Goal: Task Accomplishment & Management: Manage account settings

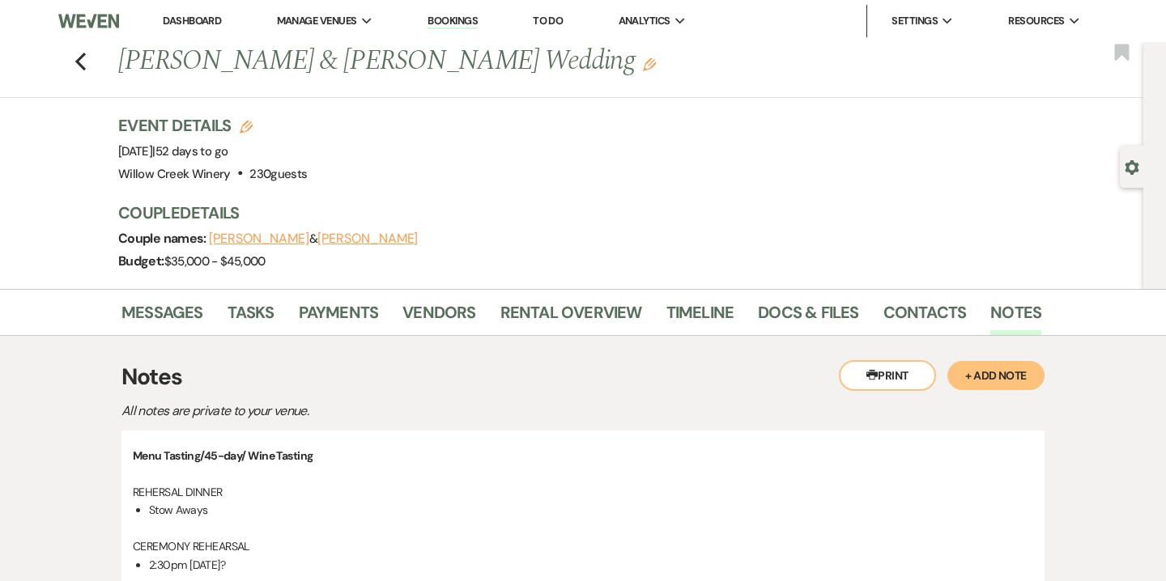
click at [456, 16] on link "Bookings" at bounding box center [453, 21] width 50 height 15
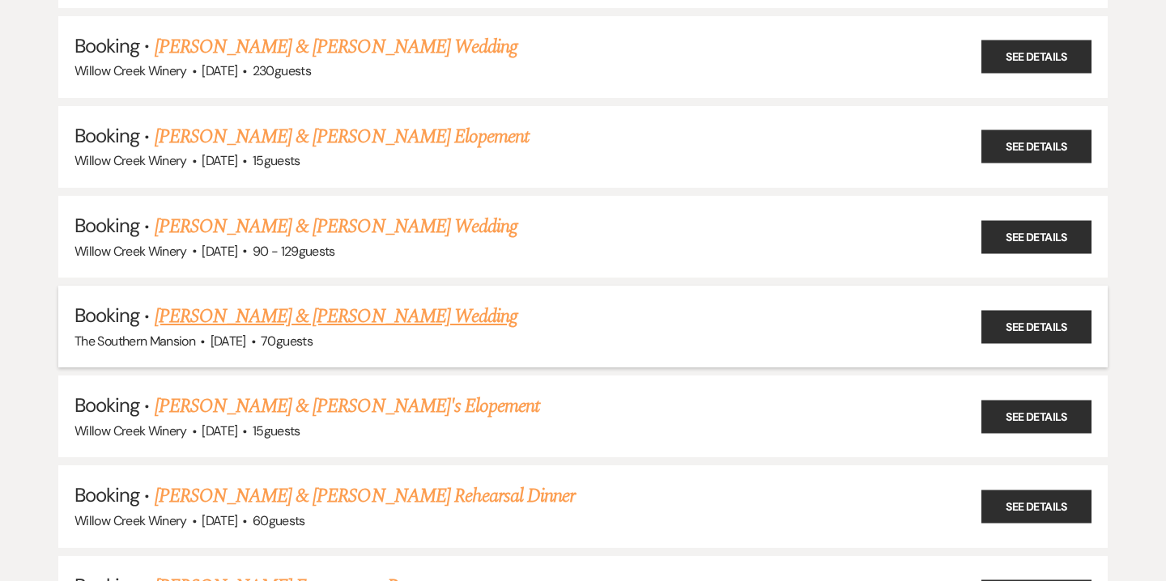
scroll to position [2077, 0]
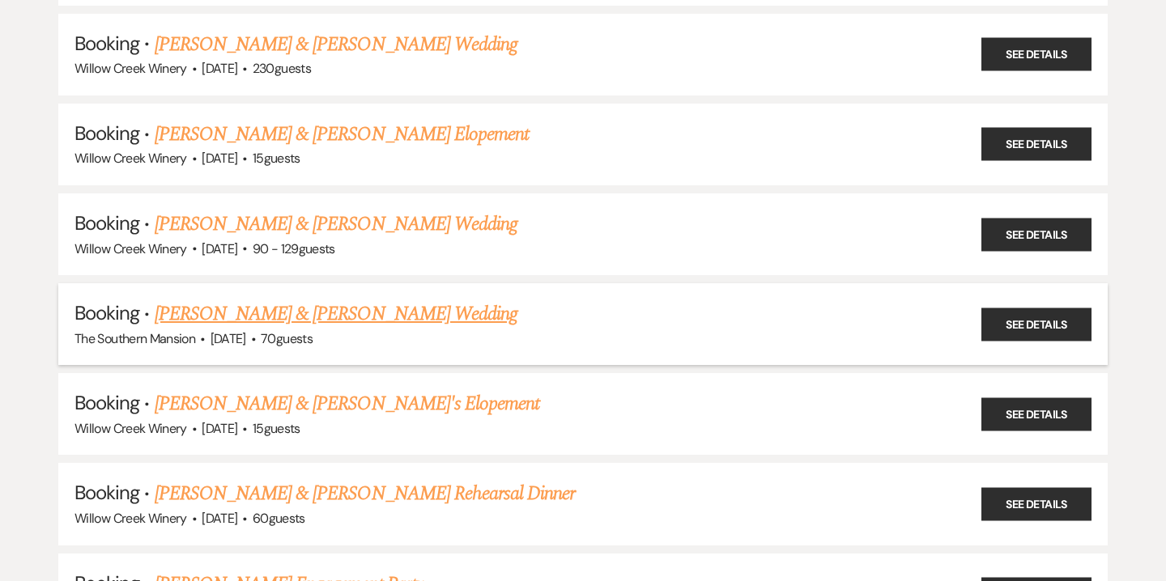
click at [281, 300] on link "[PERSON_NAME] & [PERSON_NAME] Wedding" at bounding box center [336, 314] width 363 height 29
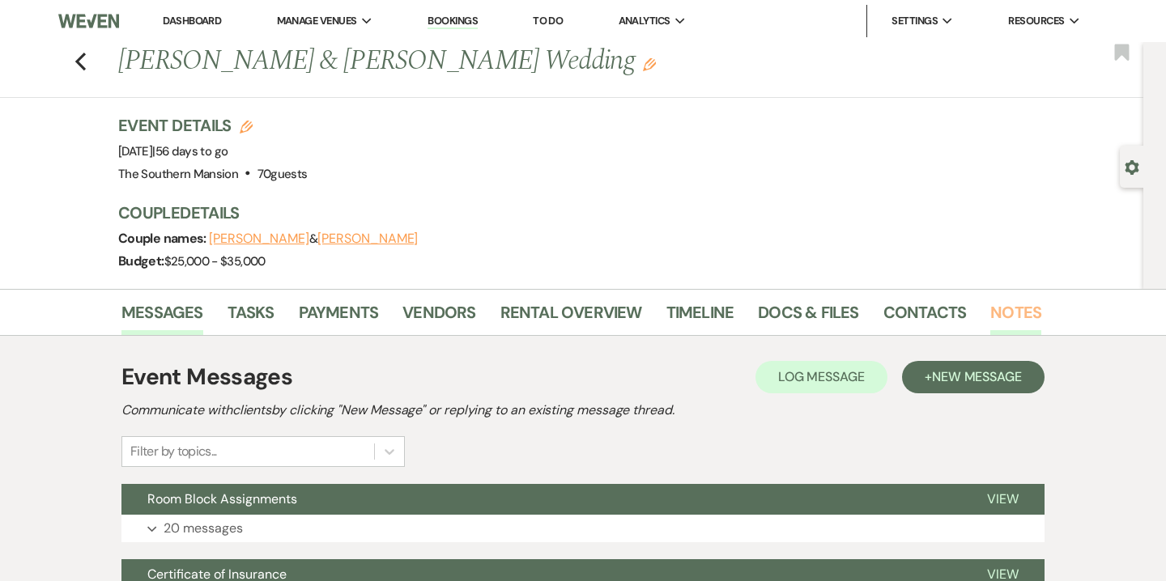
click at [1022, 313] on link "Notes" at bounding box center [1015, 318] width 51 height 36
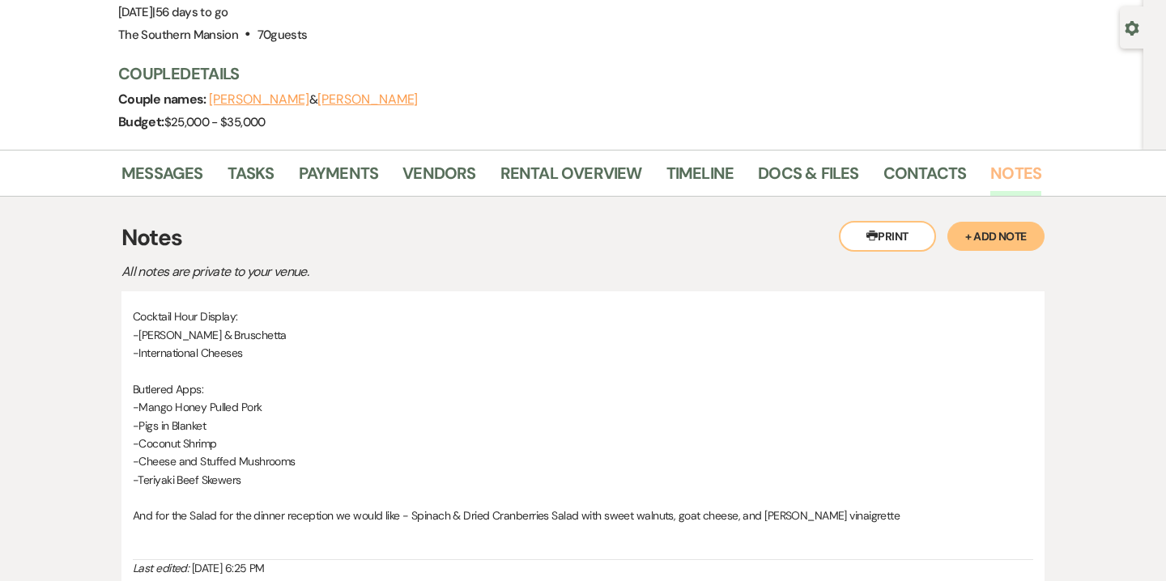
scroll to position [99, 0]
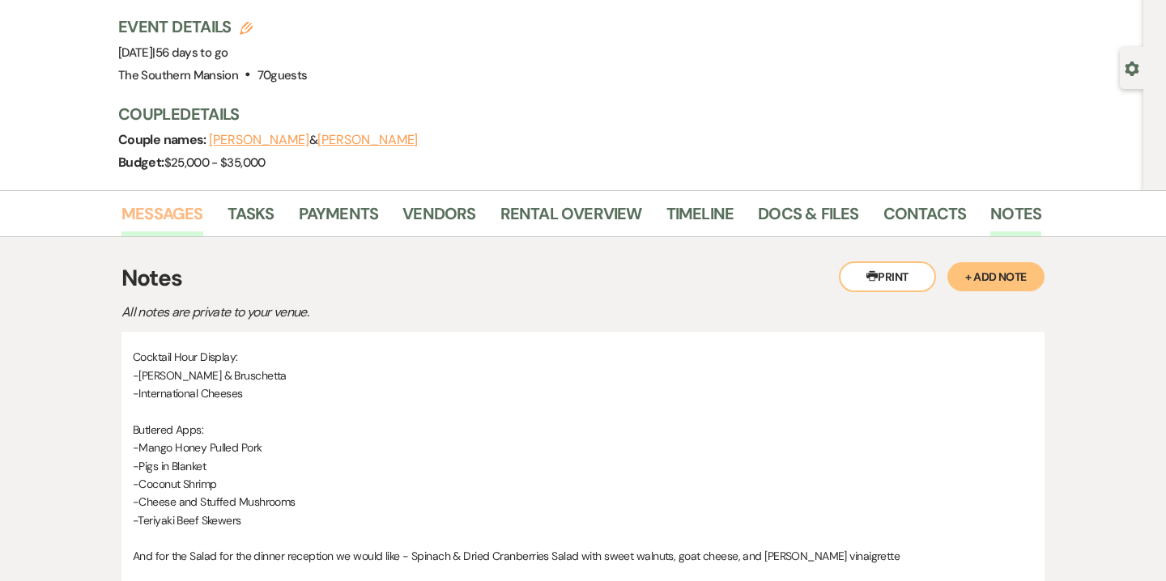
click at [193, 213] on link "Messages" at bounding box center [162, 219] width 82 height 36
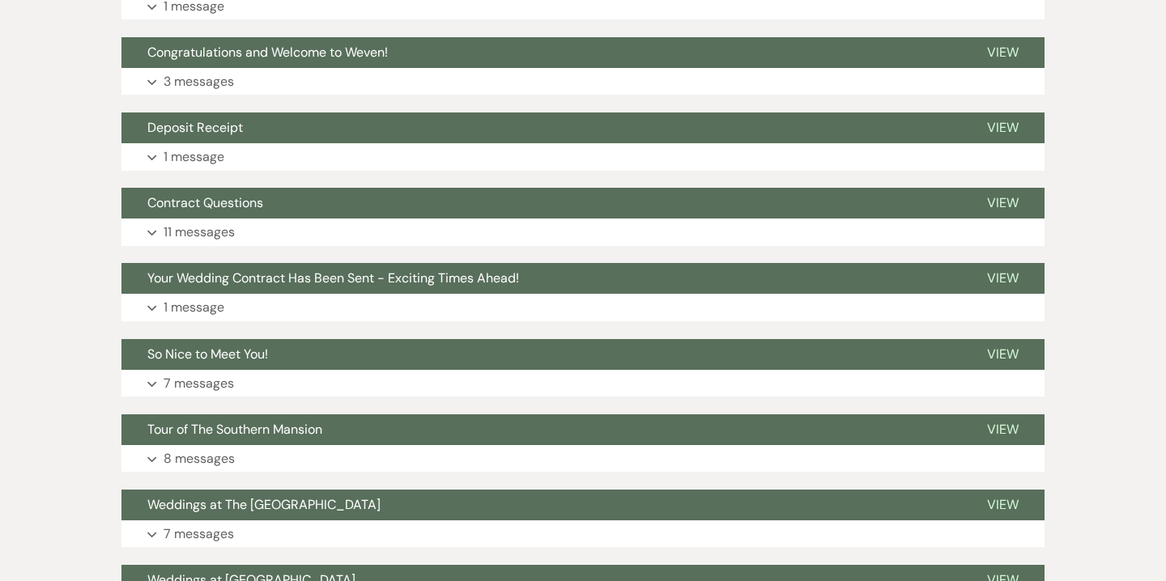
scroll to position [424, 0]
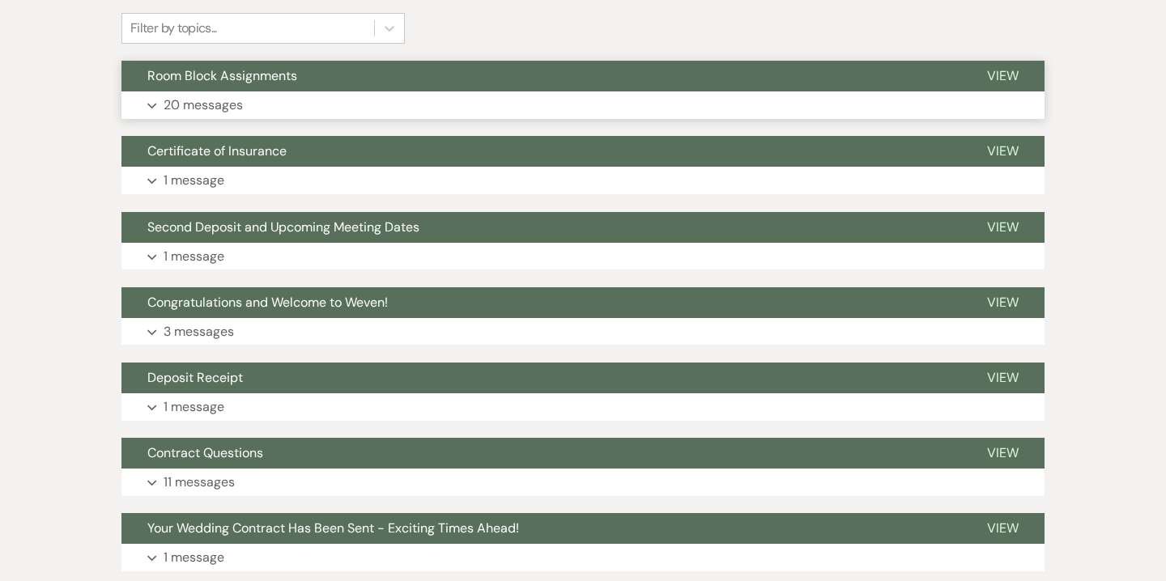
click at [243, 110] on button "Expand 20 messages" at bounding box center [582, 106] width 923 height 28
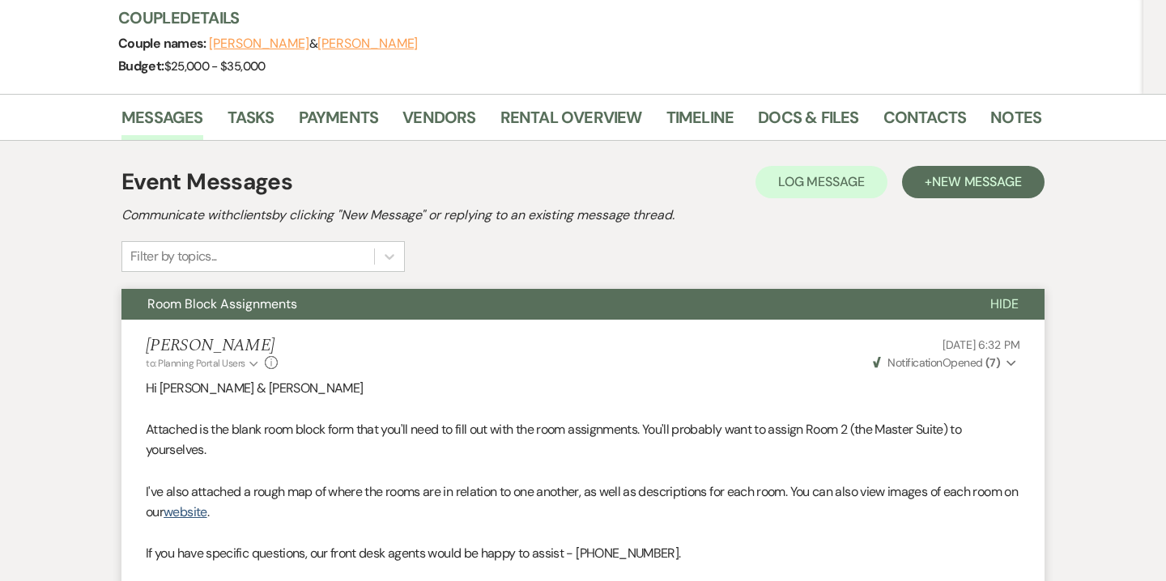
scroll to position [0, 0]
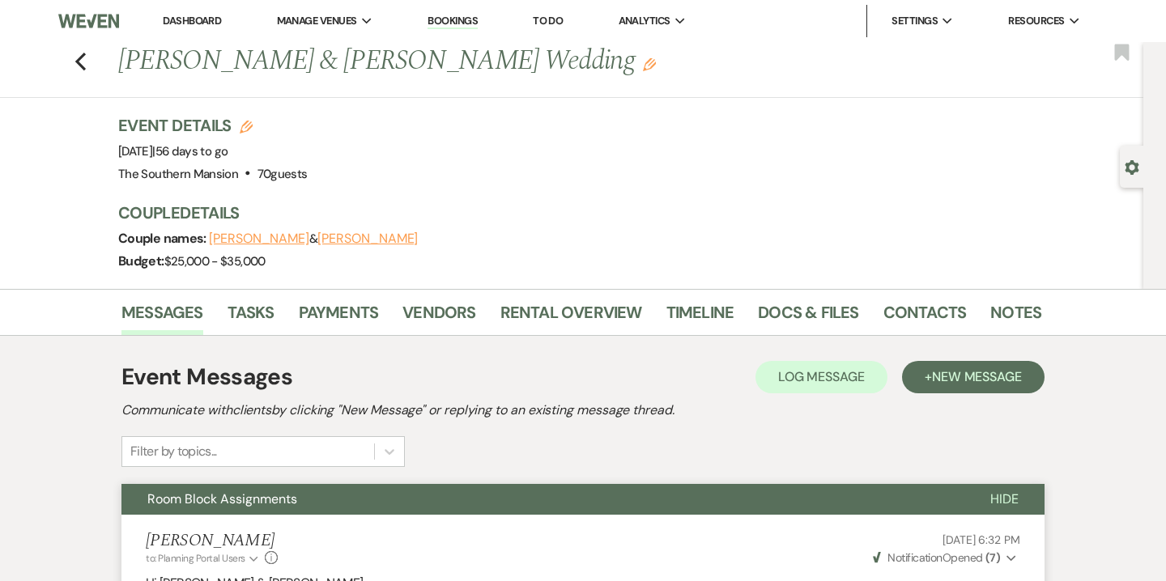
click at [453, 19] on link "Bookings" at bounding box center [453, 21] width 50 height 15
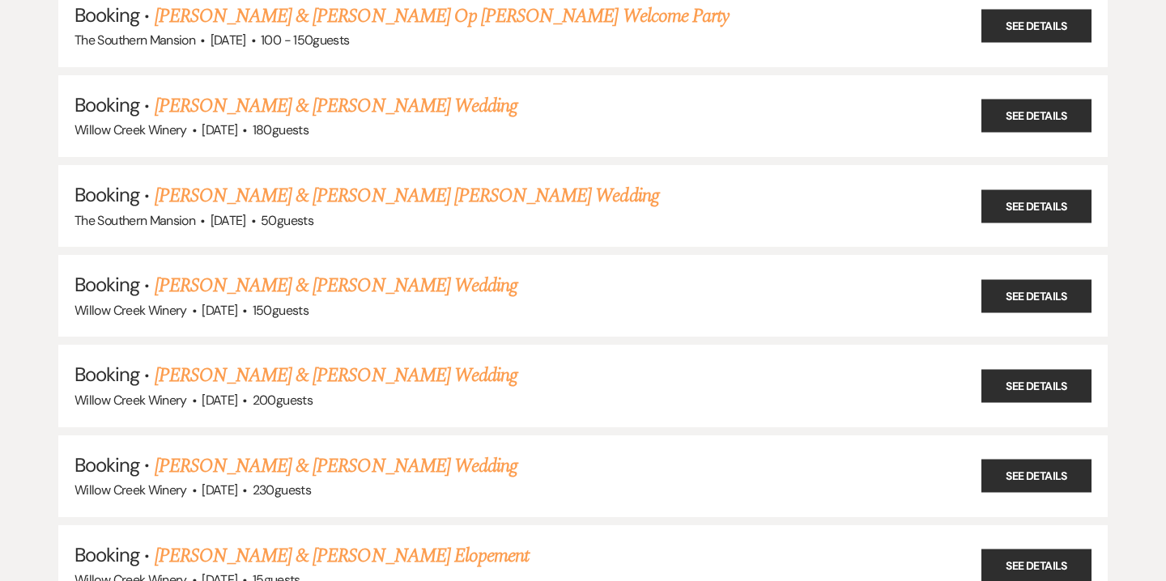
scroll to position [1692, 0]
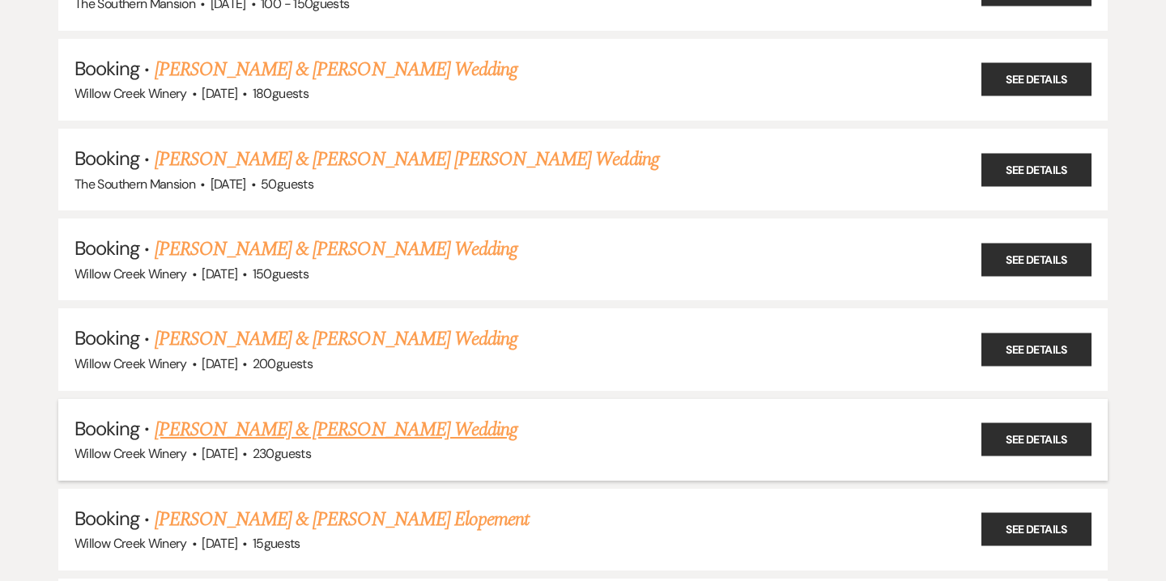
click at [273, 415] on link "[PERSON_NAME] & [PERSON_NAME] Wedding" at bounding box center [336, 429] width 363 height 29
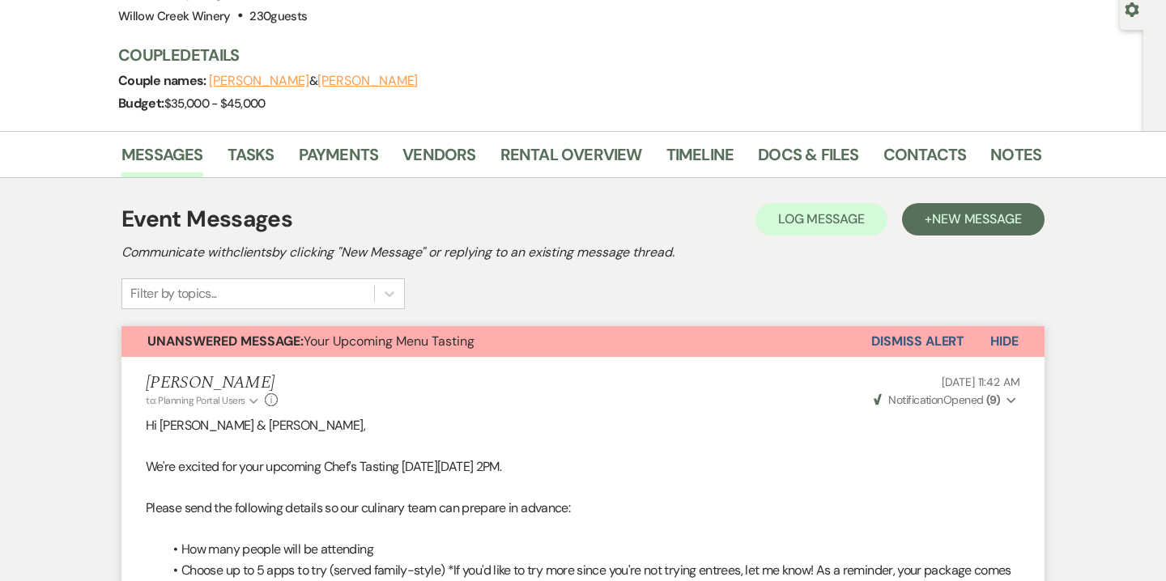
scroll to position [148, 0]
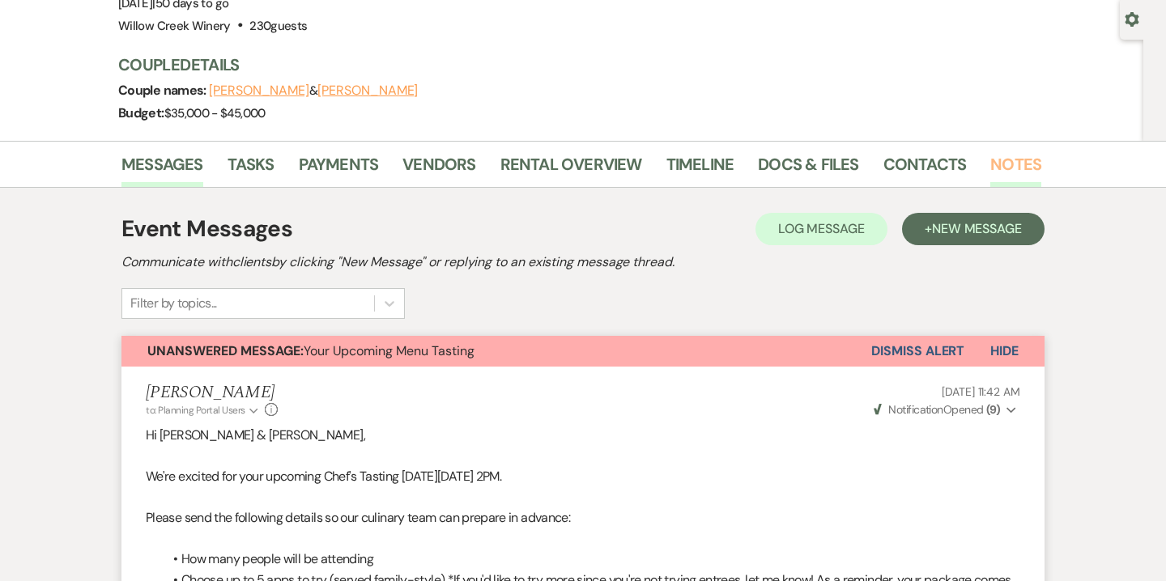
click at [1007, 157] on link "Notes" at bounding box center [1015, 169] width 51 height 36
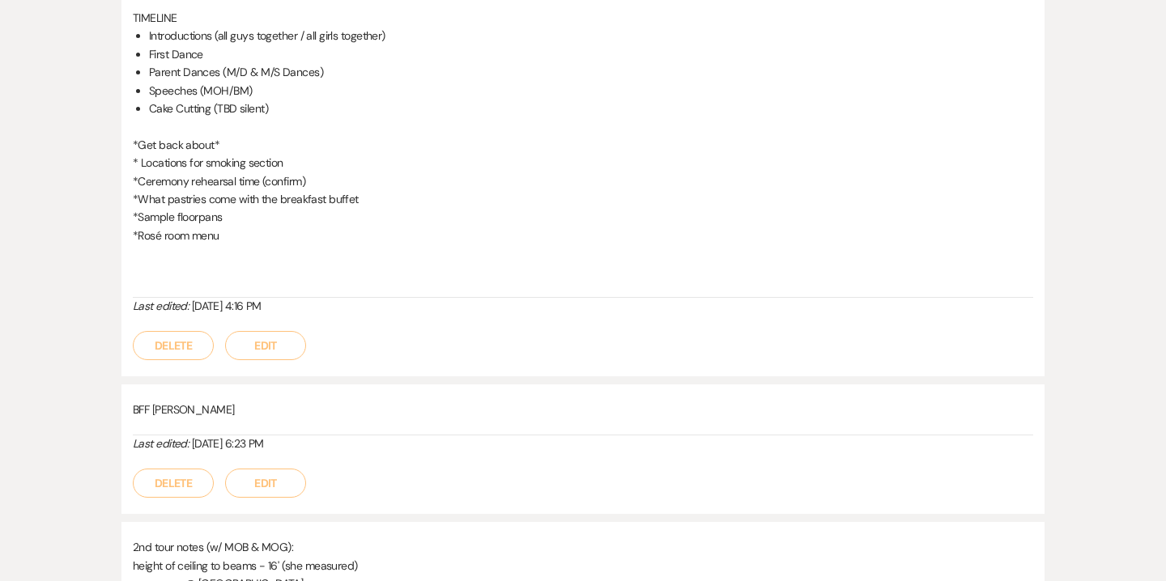
scroll to position [1982, 0]
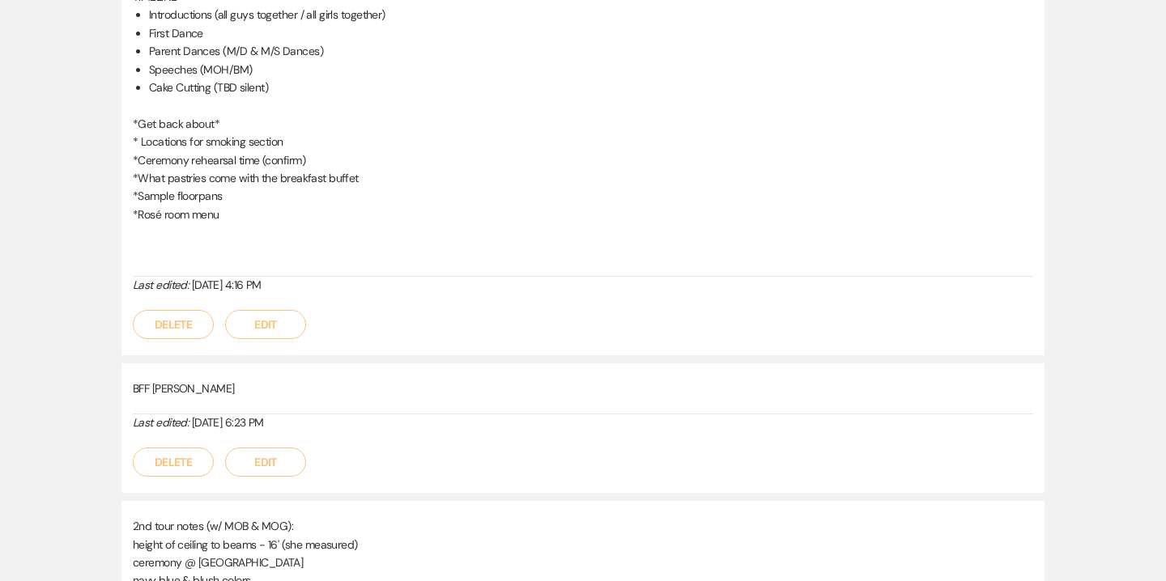
click at [270, 334] on button "Edit" at bounding box center [265, 324] width 81 height 29
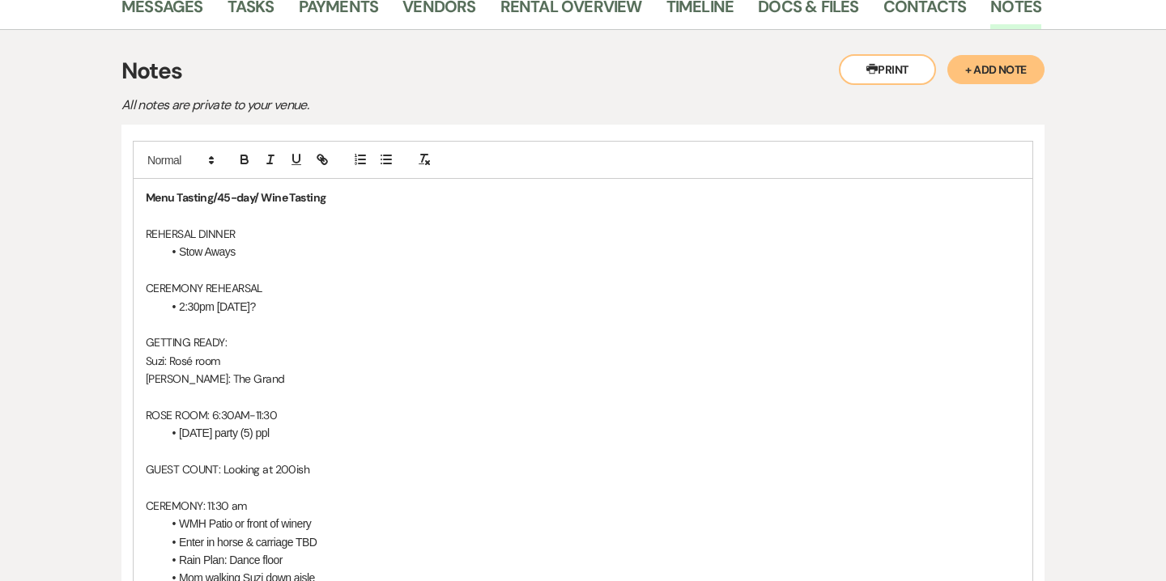
scroll to position [326, 0]
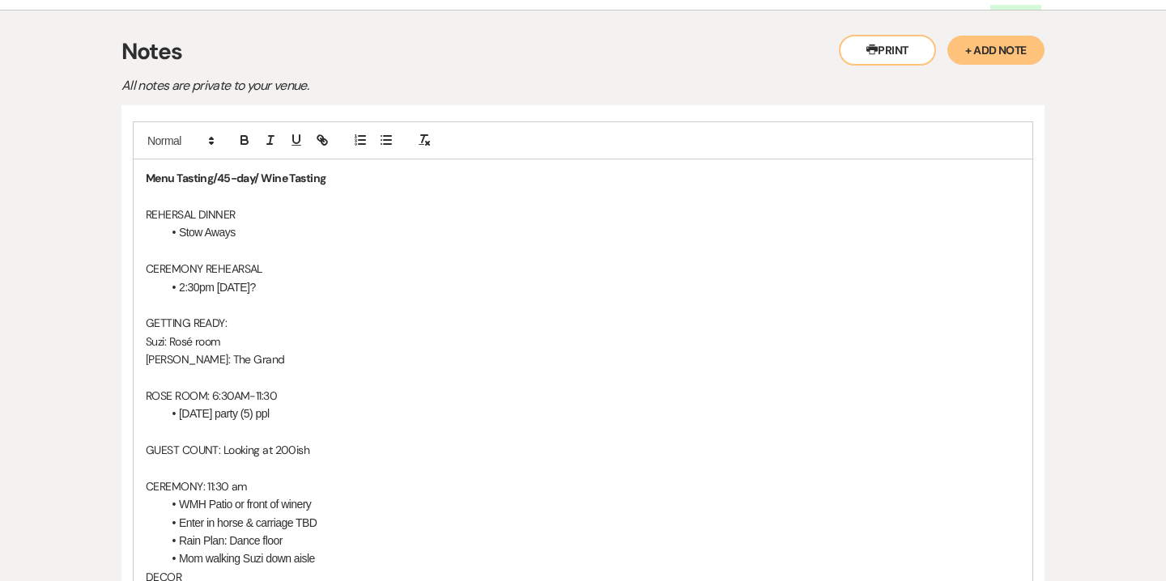
click at [207, 416] on li "[DATE] party (5) ppl" at bounding box center [591, 414] width 858 height 18
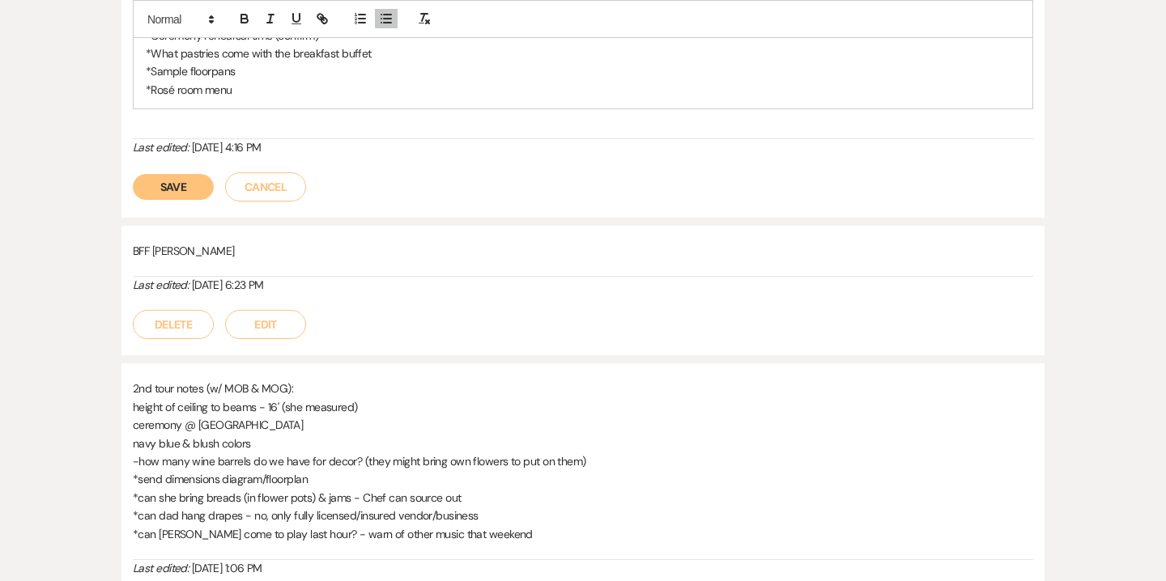
scroll to position [2156, 0]
click at [187, 189] on button "Save" at bounding box center [173, 186] width 81 height 26
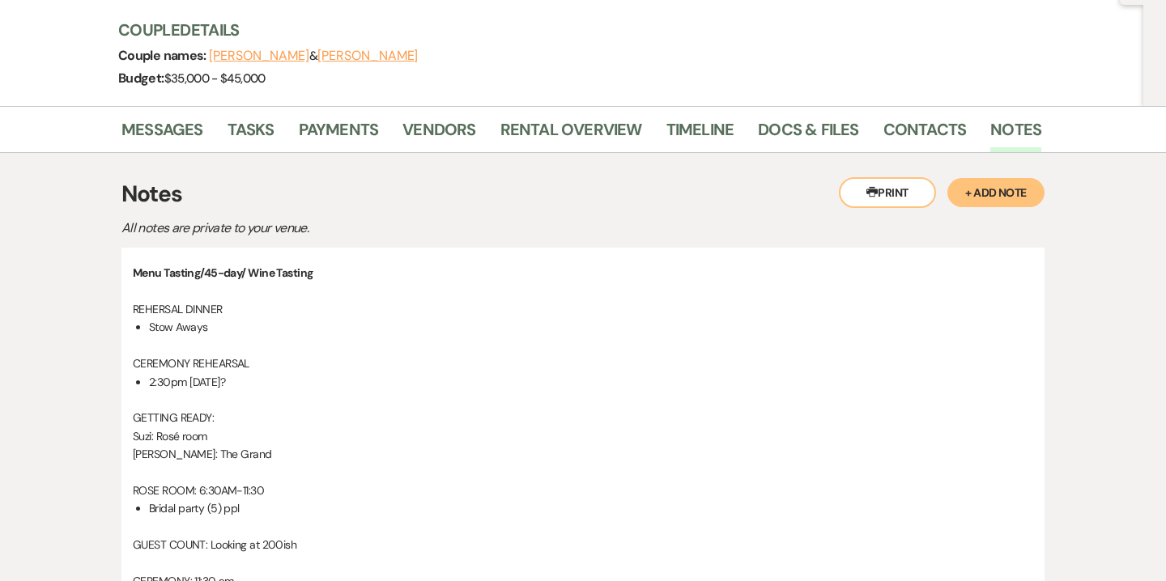
scroll to position [0, 0]
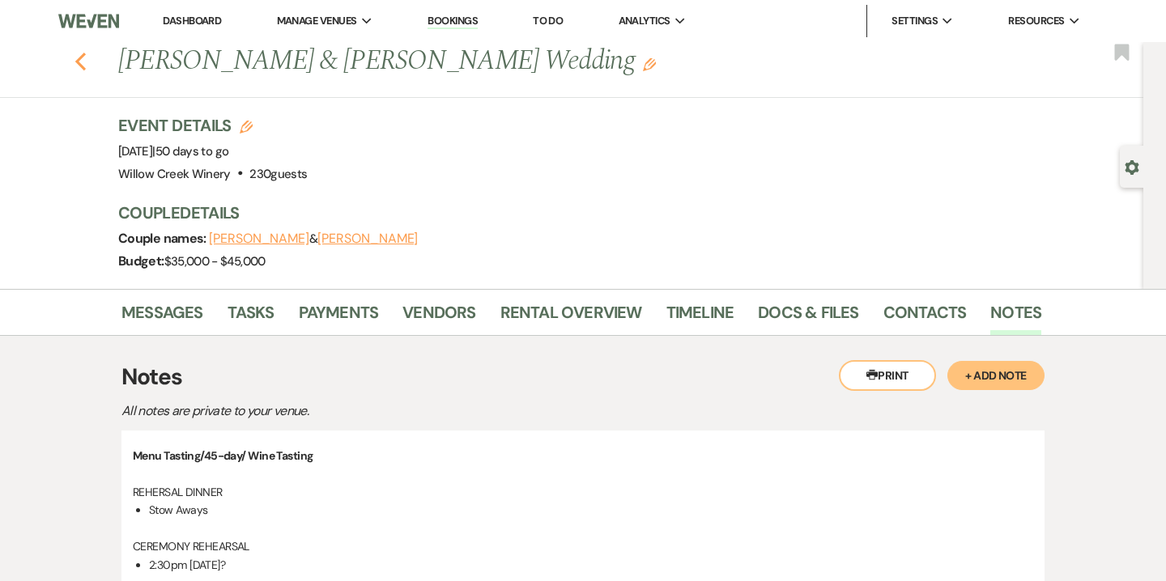
click at [80, 56] on use "button" at bounding box center [80, 62] width 11 height 18
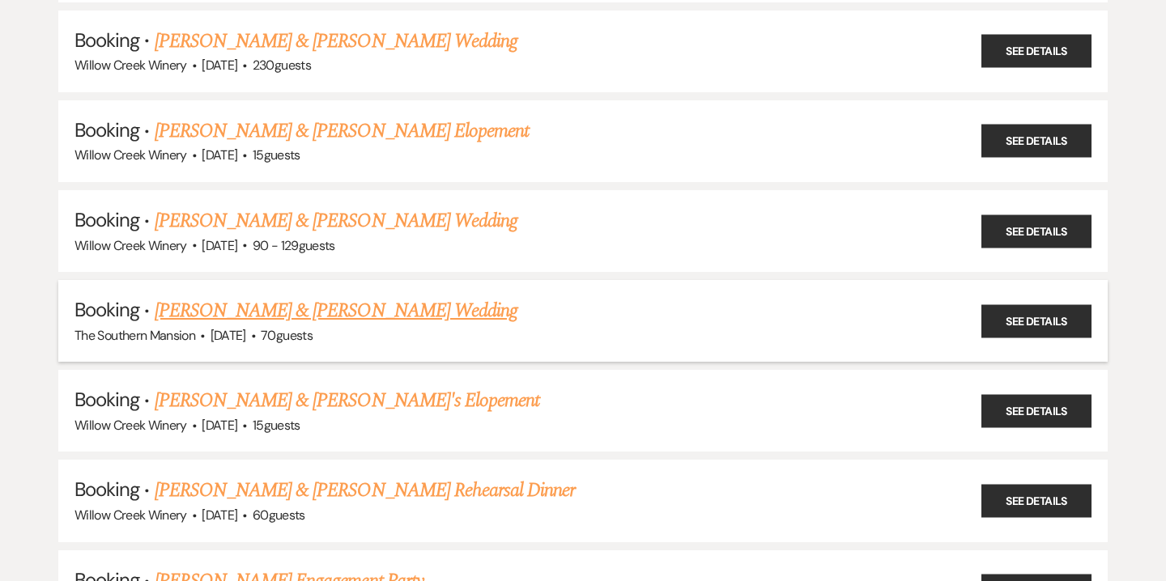
click at [232, 296] on link "[PERSON_NAME] & [PERSON_NAME] Wedding" at bounding box center [336, 310] width 363 height 29
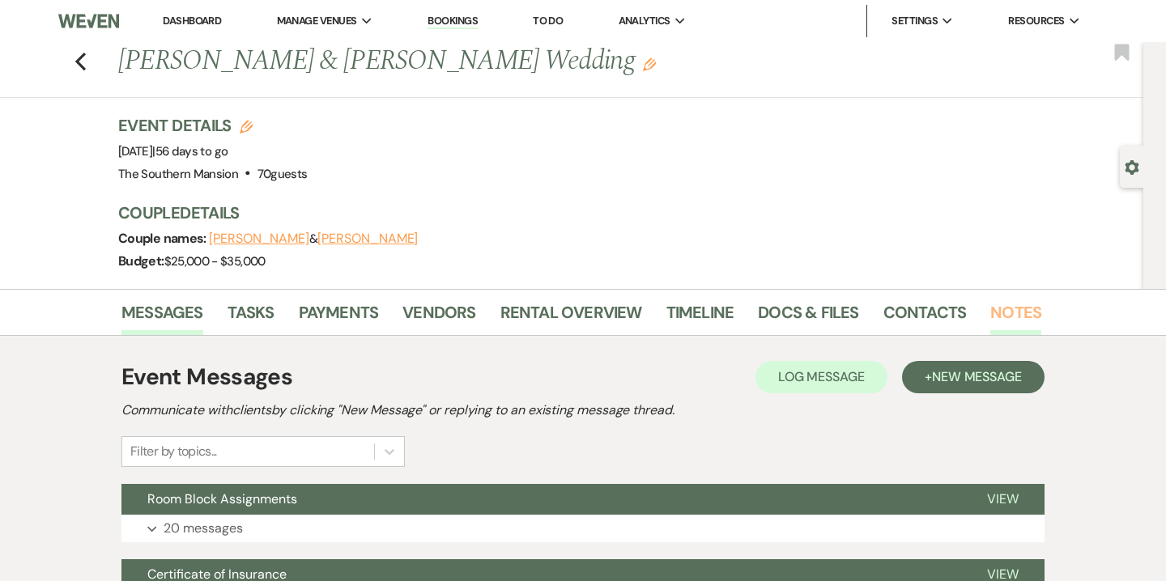
click at [998, 313] on link "Notes" at bounding box center [1015, 318] width 51 height 36
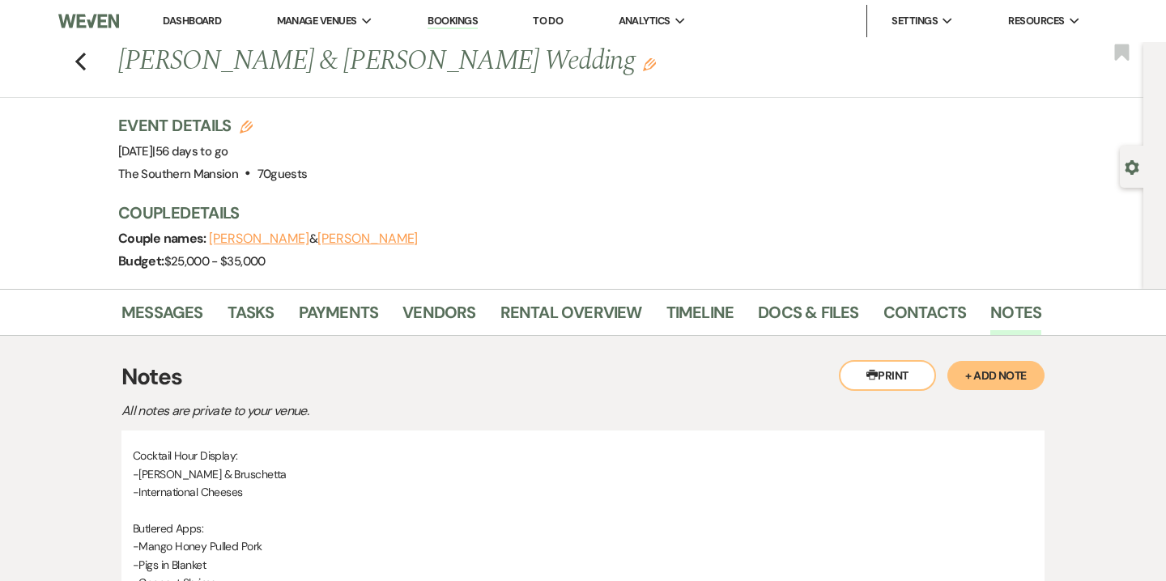
drag, startPoint x: 121, startPoint y: 53, endPoint x: 544, endPoint y: 82, distance: 424.5
click at [544, 81] on h1 "[PERSON_NAME] & [PERSON_NAME] Wedding Edit" at bounding box center [481, 61] width 726 height 39
drag, startPoint x: 121, startPoint y: 57, endPoint x: 552, endPoint y: 64, distance: 431.7
click at [552, 64] on h1 "[PERSON_NAME] & [PERSON_NAME] Wedding Edit" at bounding box center [481, 61] width 726 height 39
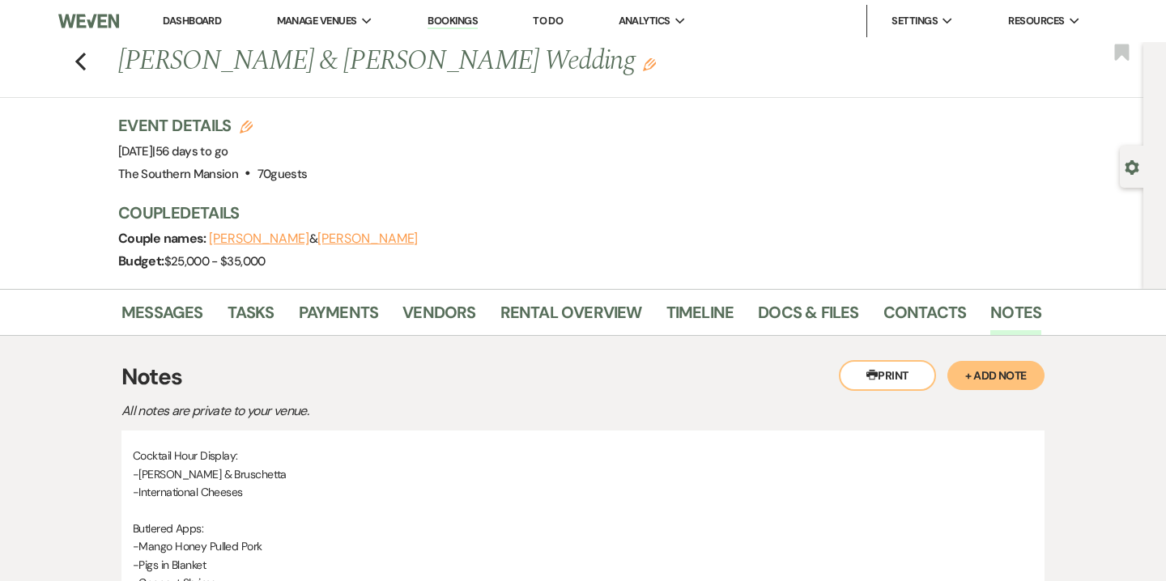
copy h1 "[PERSON_NAME] & [PERSON_NAME] Wedding"
click at [683, 78] on h1 "[PERSON_NAME] & [PERSON_NAME] Wedding Edit" at bounding box center [481, 61] width 726 height 39
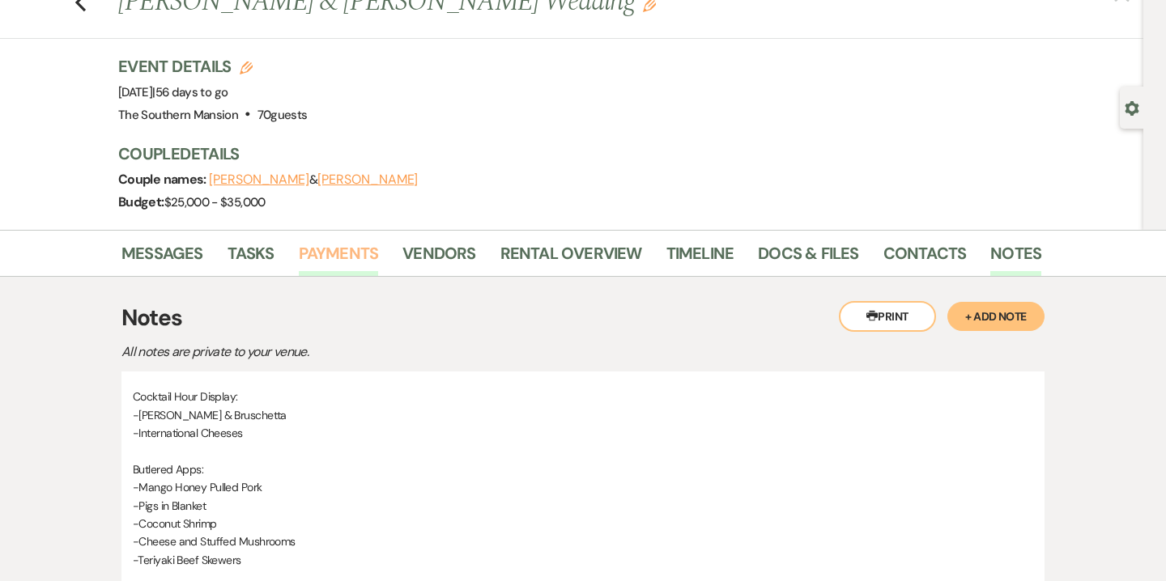
scroll to position [68, 0]
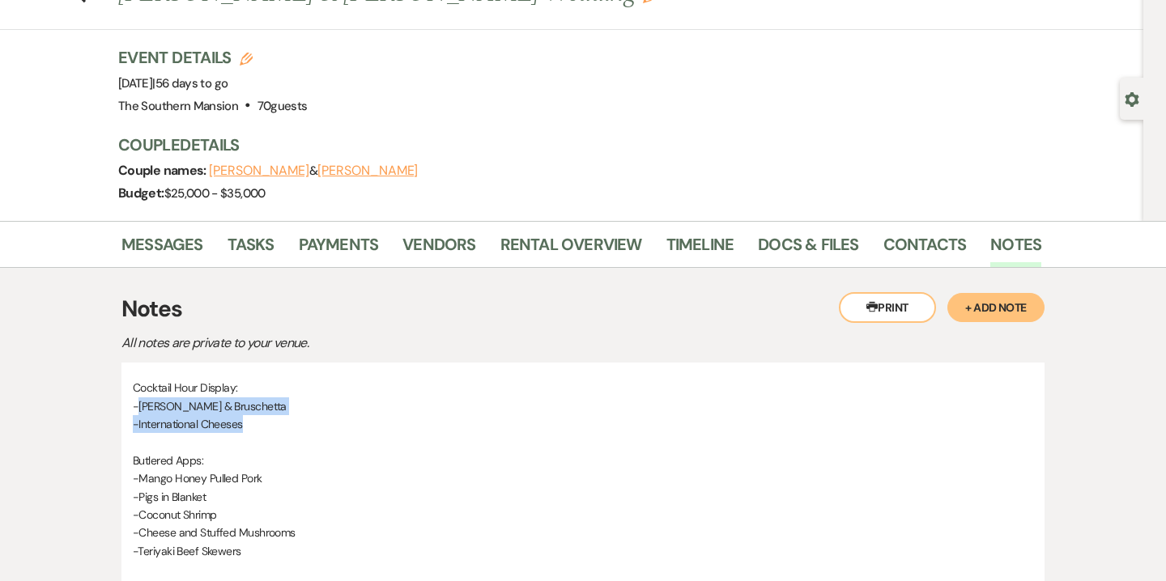
drag, startPoint x: 137, startPoint y: 405, endPoint x: 261, endPoint y: 419, distance: 124.8
click at [261, 419] on div "Cocktail Hour Display: -Tomato & Bruschetta -International Cheeses Butlered App…" at bounding box center [583, 505] width 900 height 253
copy div "Tomato & Bruschetta -International Cheeses"
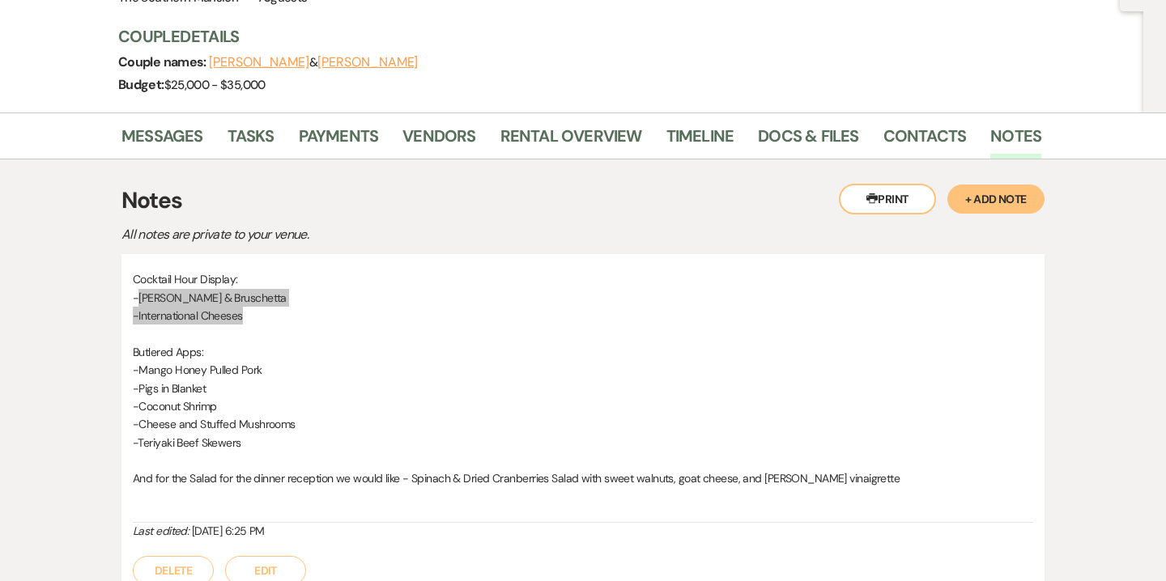
scroll to position [181, 0]
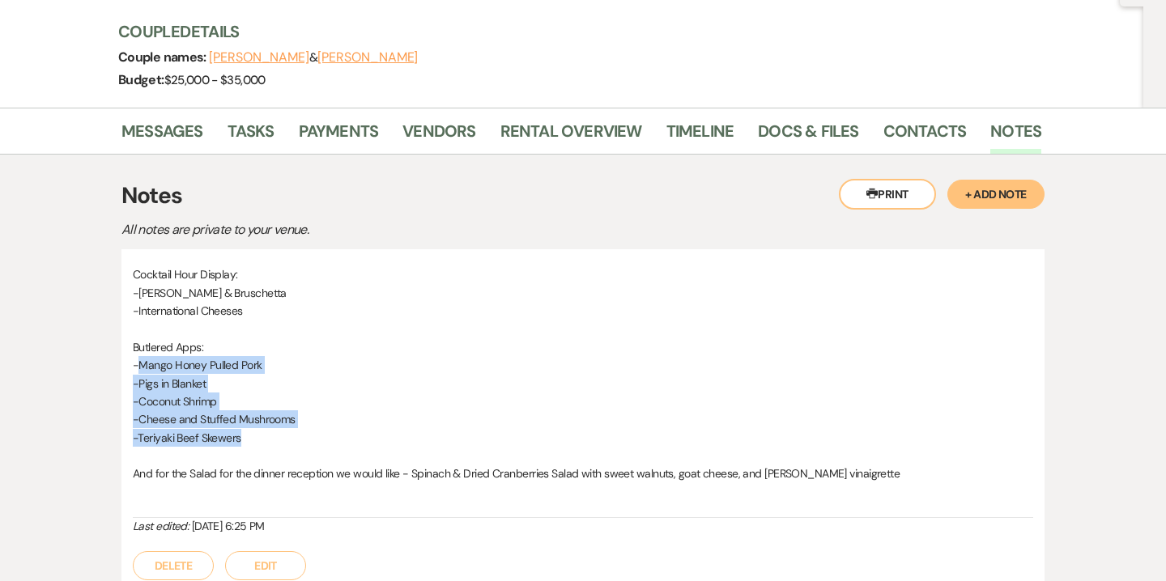
drag, startPoint x: 246, startPoint y: 436, endPoint x: 137, endPoint y: 368, distance: 128.3
click at [137, 368] on div "Cocktail Hour Display: -Tomato & Bruschetta -International Cheeses Butlered App…" at bounding box center [583, 392] width 900 height 253
copy div "Mango Honey Pulled Pork -Pigs in Blanket -Coconut Shrimp -Cheese and Stuffed Mu…"
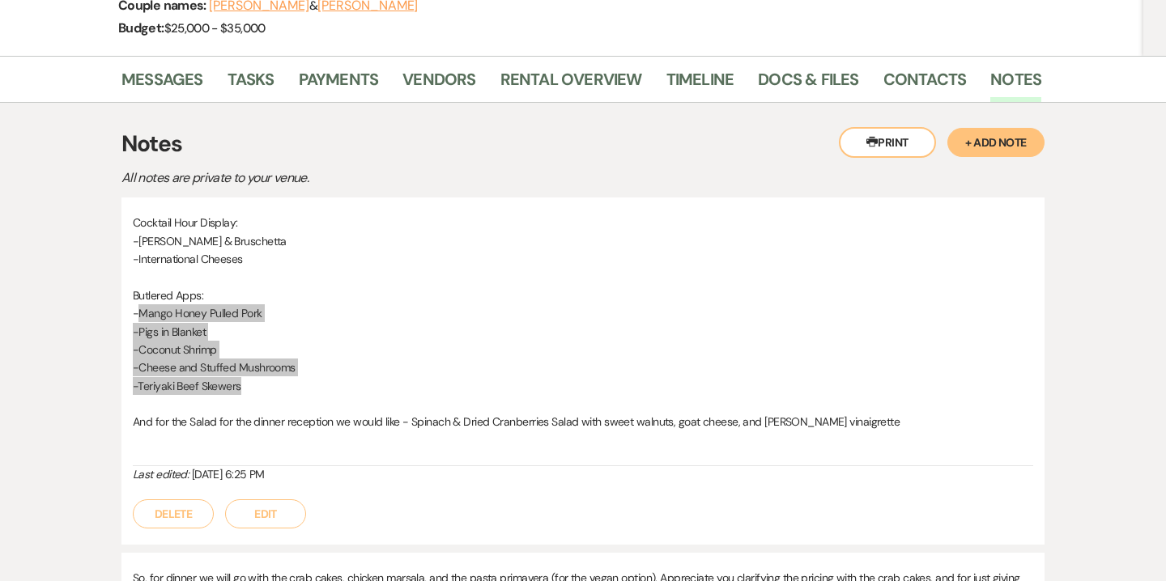
scroll to position [236, 0]
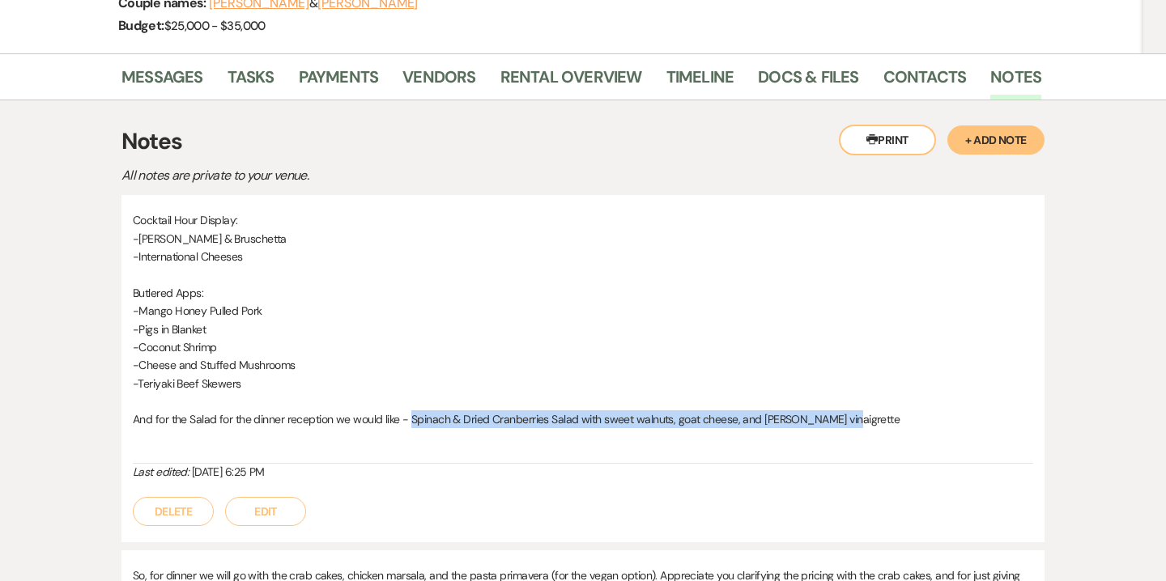
drag, startPoint x: 409, startPoint y: 417, endPoint x: 841, endPoint y: 424, distance: 432.5
click at [841, 424] on p "And for the Salad for the dinner reception we would like - Spinach & Dried Cran…" at bounding box center [583, 420] width 900 height 18
copy span "Spinach & Dried Cranberries Salad with sweet walnuts, goat cheese, and [PERSON_…"
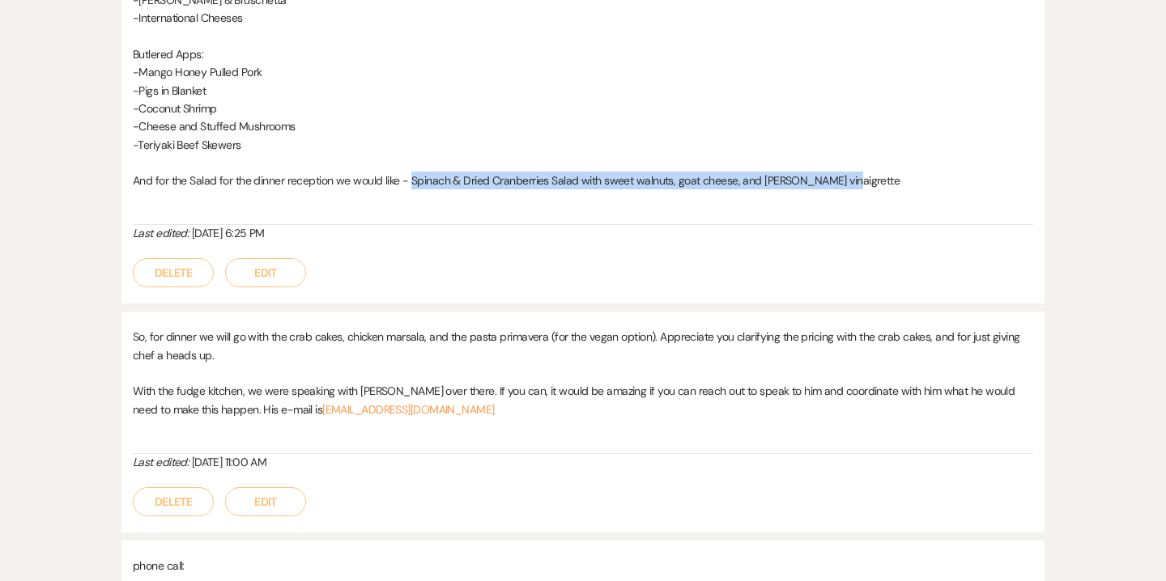
scroll to position [477, 0]
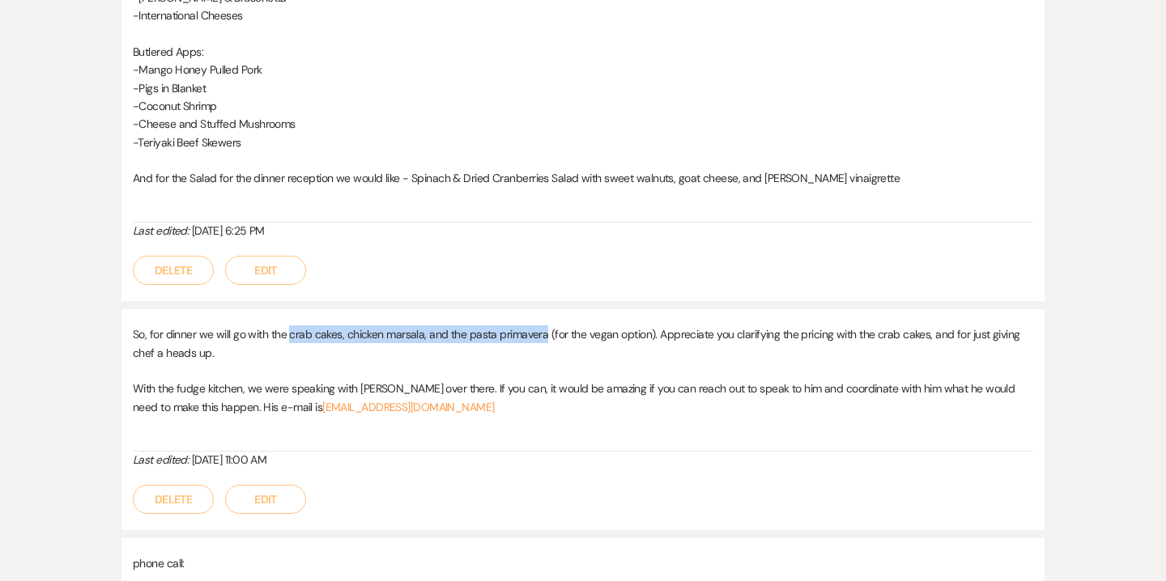
drag, startPoint x: 288, startPoint y: 334, endPoint x: 545, endPoint y: 337, distance: 256.7
click at [545, 337] on span "So, for dinner we will go with the crab cakes, chicken marsala, and the pasta p…" at bounding box center [577, 343] width 888 height 32
copy span "crab cakes, chicken marsala, and the pasta primavera"
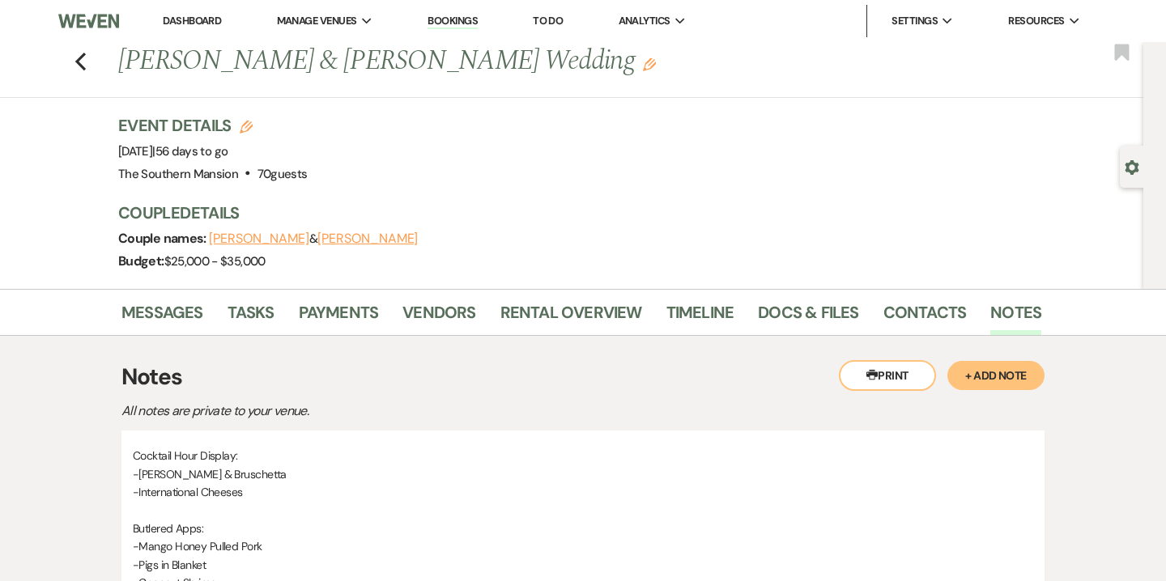
scroll to position [16, 0]
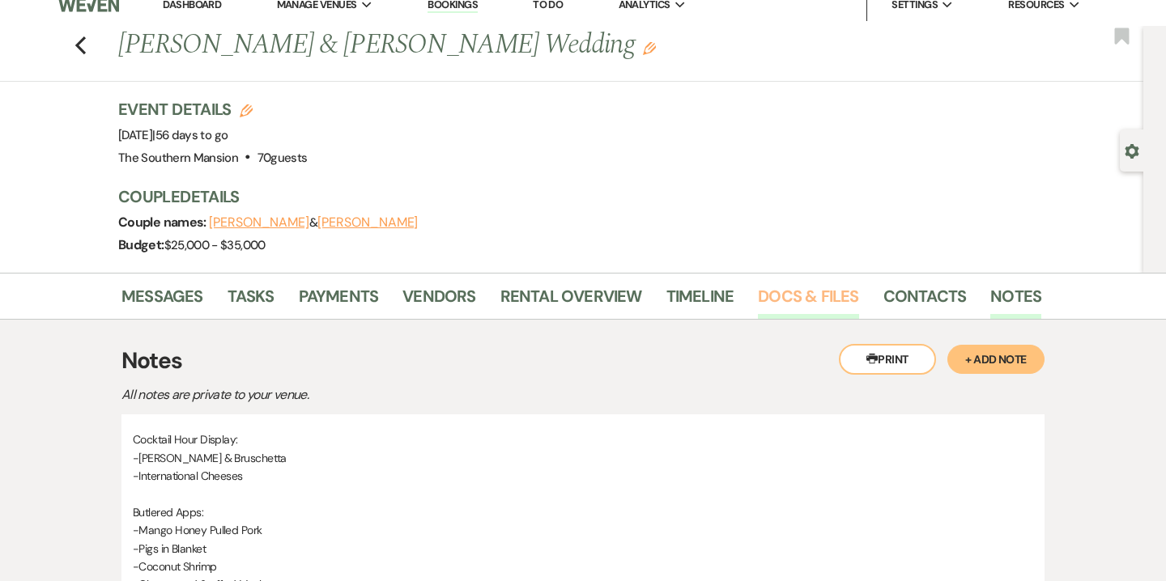
click at [780, 299] on link "Docs & Files" at bounding box center [808, 301] width 100 height 36
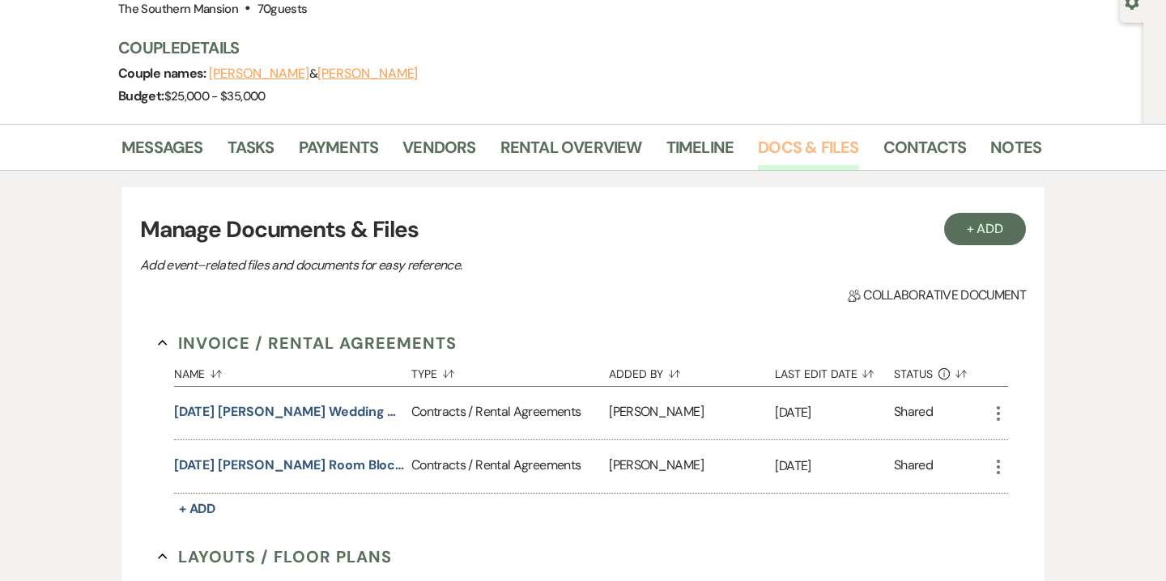
scroll to position [176, 0]
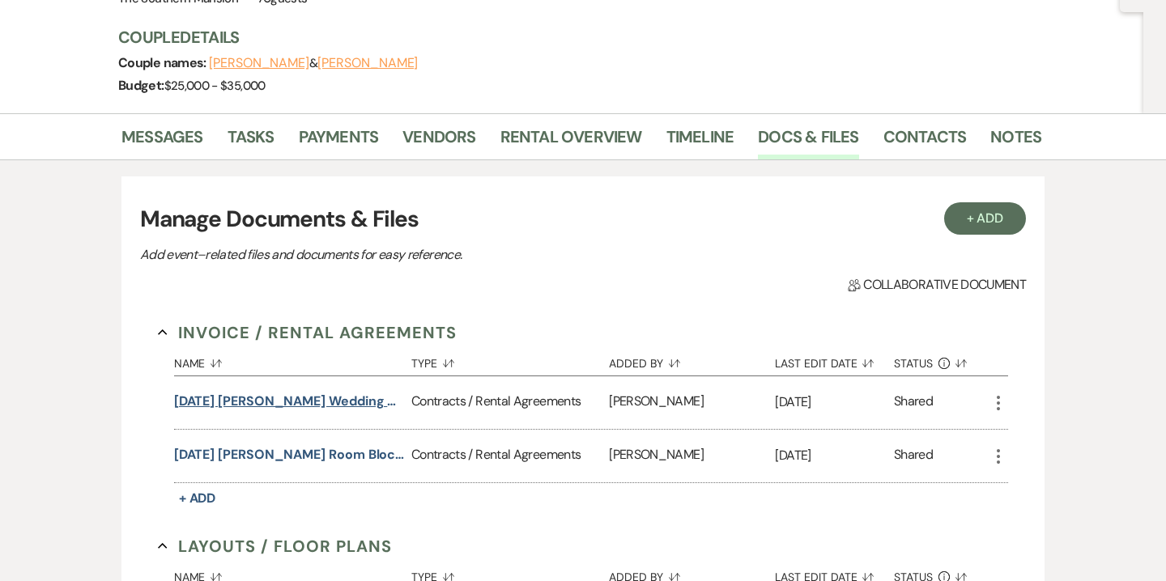
click at [326, 400] on button "[DATE] [PERSON_NAME] Wedding Contract" at bounding box center [289, 401] width 231 height 19
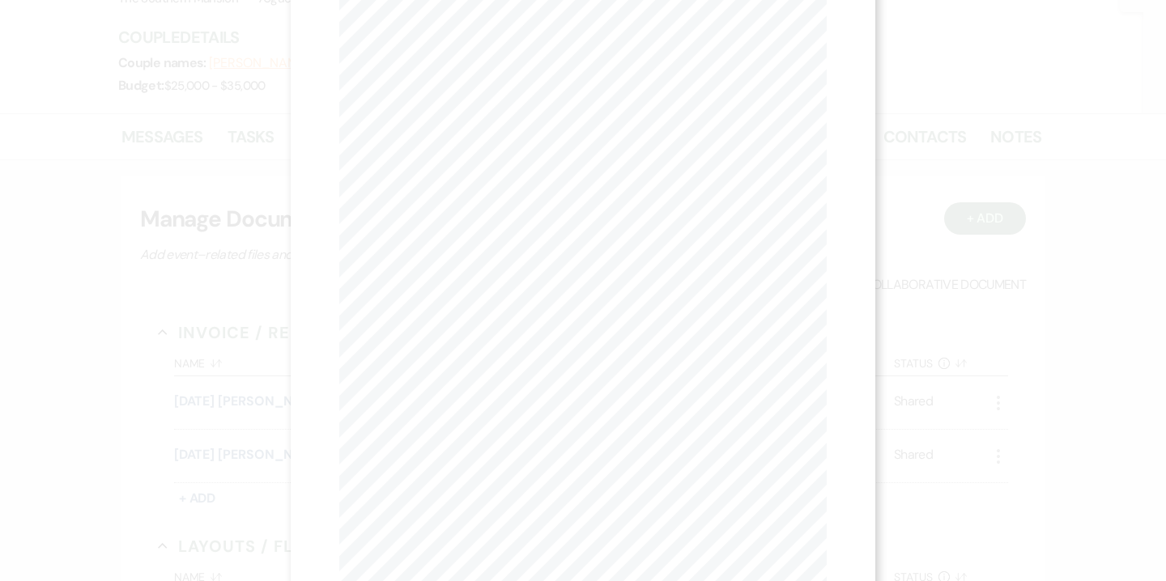
scroll to position [106, 0]
click at [198, 249] on div "X Previous Previous Next Next Page 1 of 13 - Zoom + Download Wedding Contract P…" at bounding box center [583, 290] width 1166 height 581
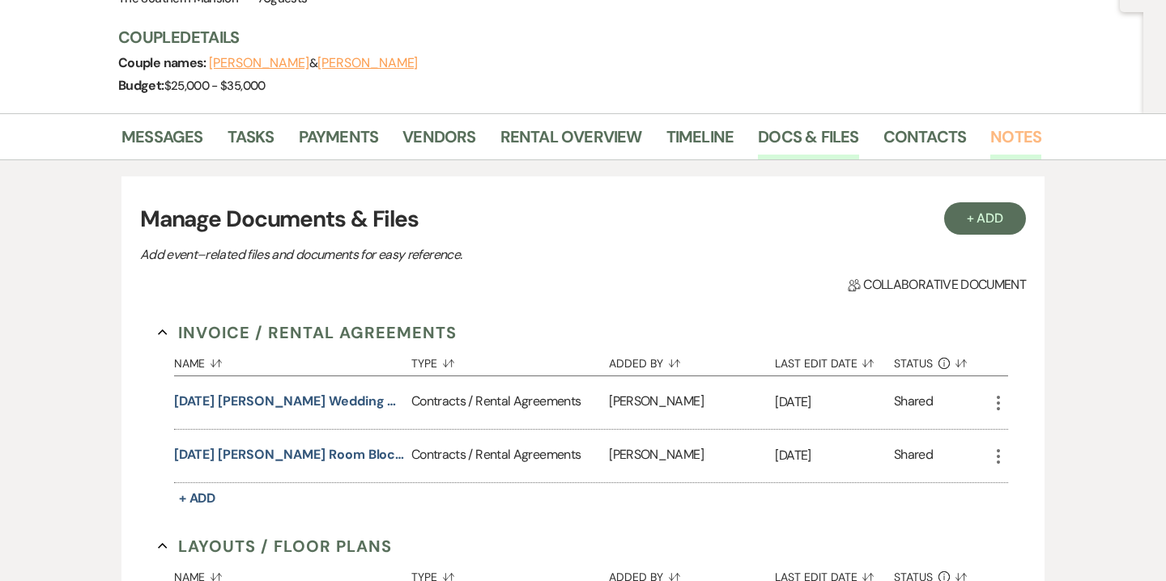
click at [1007, 125] on link "Notes" at bounding box center [1015, 142] width 51 height 36
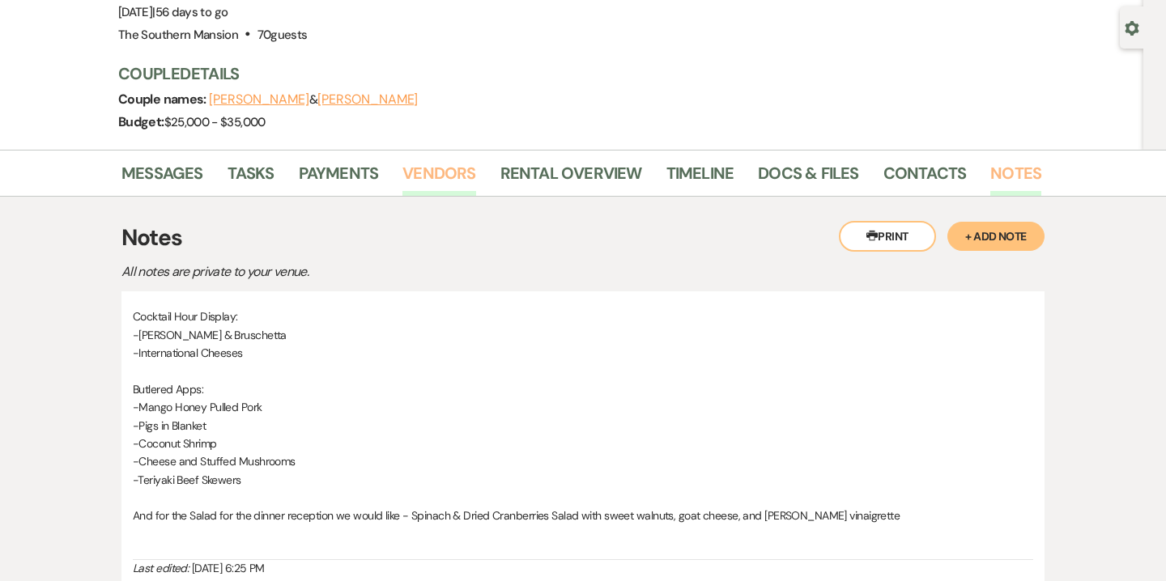
scroll to position [160, 0]
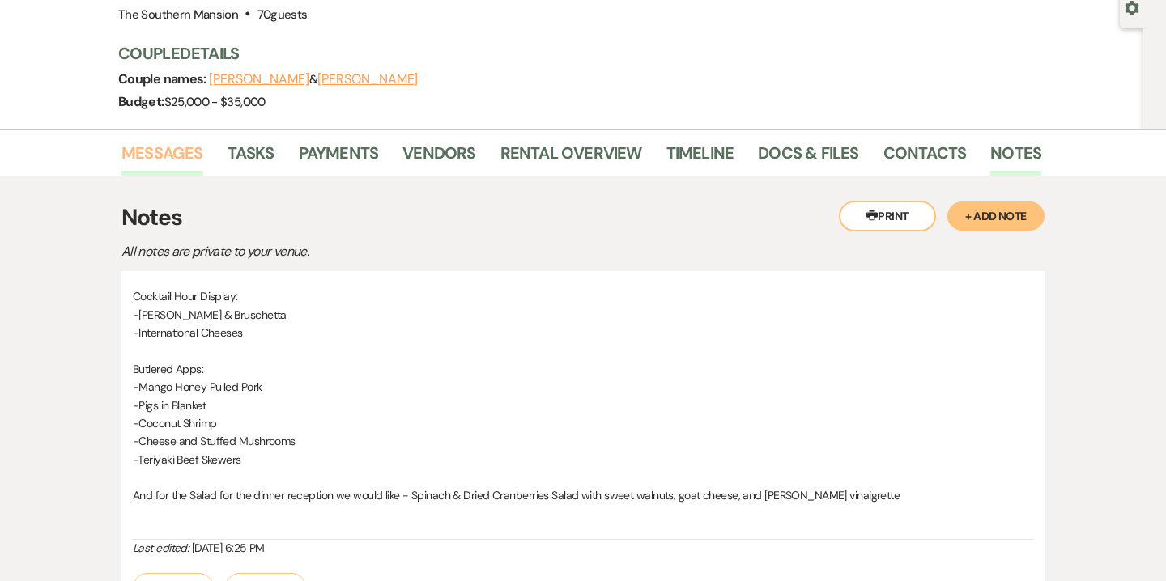
click at [169, 156] on link "Messages" at bounding box center [162, 158] width 82 height 36
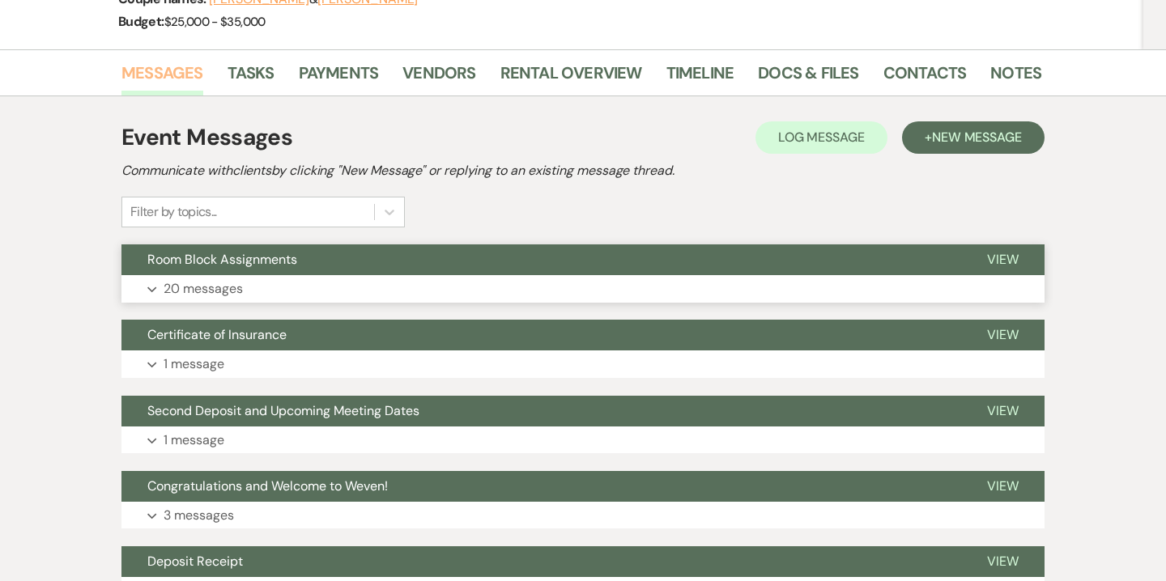
scroll to position [250, 0]
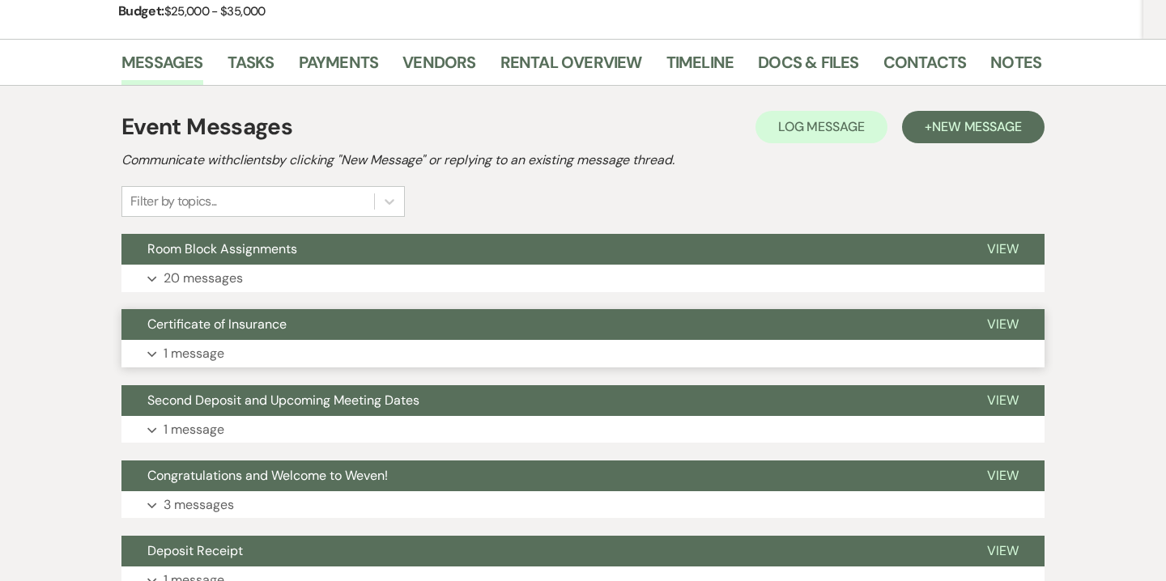
click at [262, 359] on button "Expand 1 message" at bounding box center [582, 354] width 923 height 28
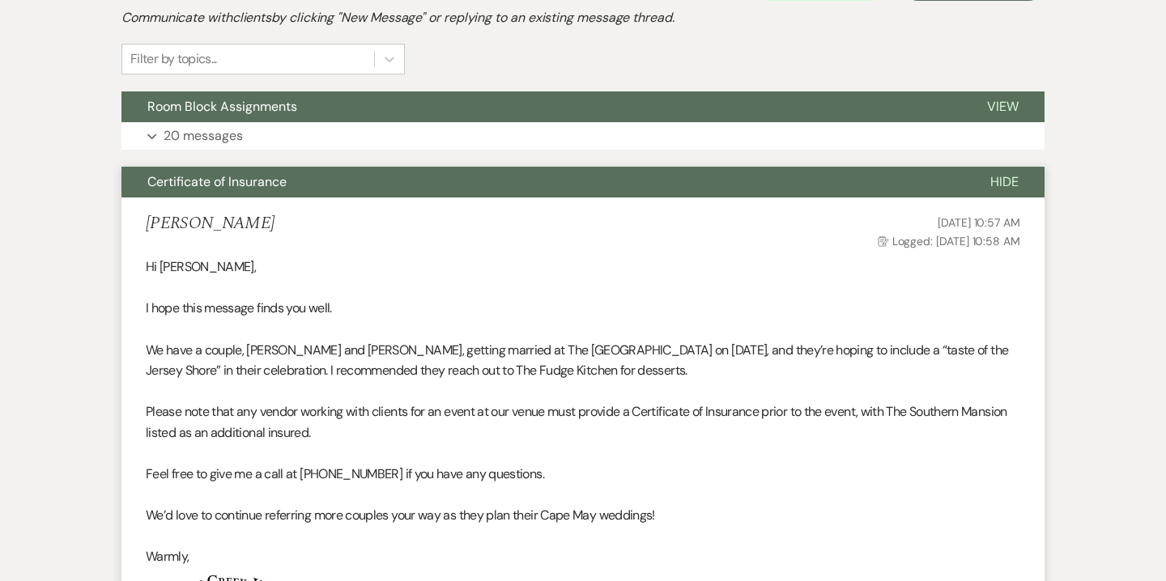
scroll to position [43, 0]
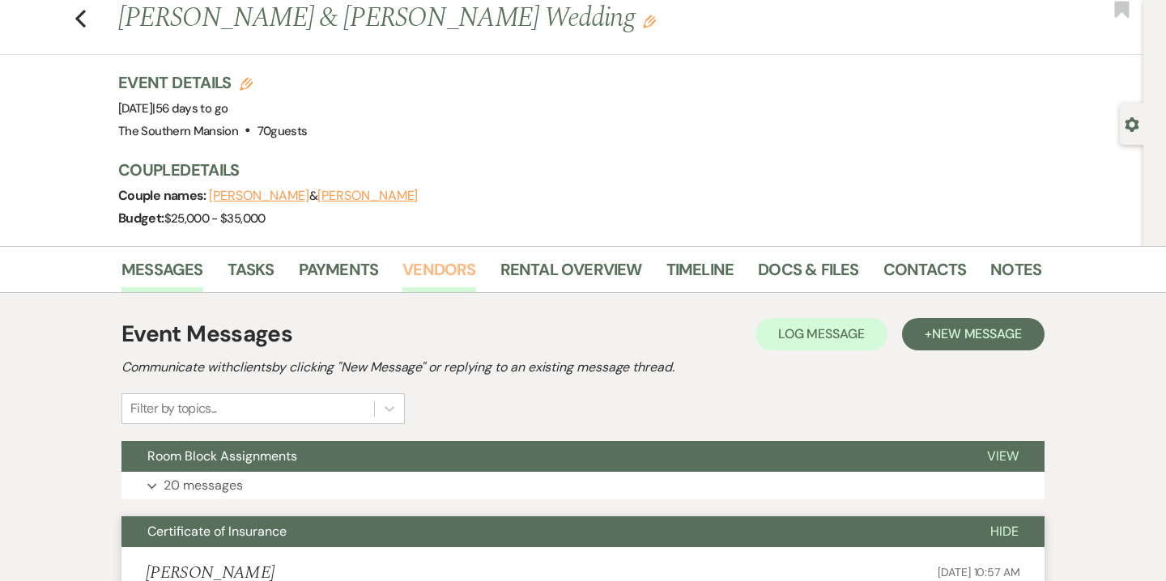
click at [460, 275] on link "Vendors" at bounding box center [438, 275] width 73 height 36
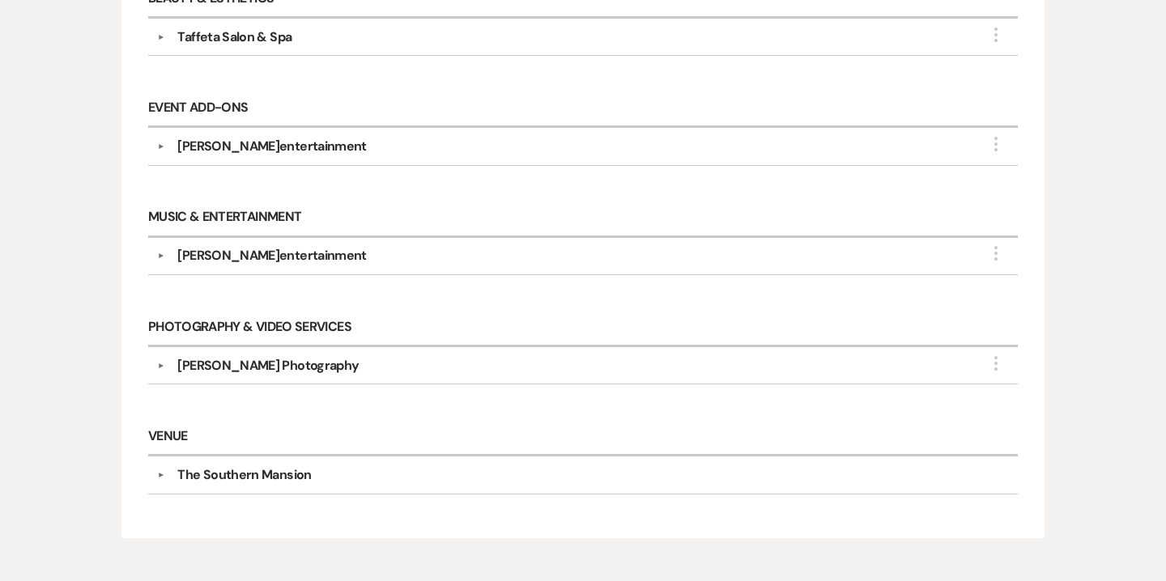
scroll to position [475, 0]
drag, startPoint x: 172, startPoint y: 356, endPoint x: 384, endPoint y: 360, distance: 211.4
click at [384, 360] on div "[PERSON_NAME] Photography" at bounding box center [586, 367] width 845 height 19
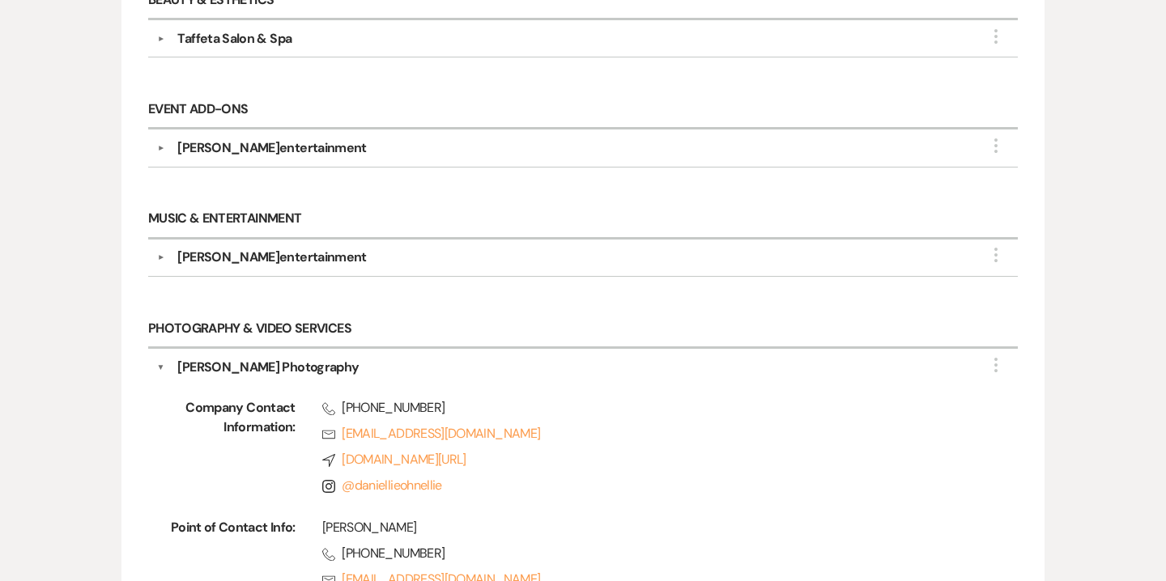
copy div "[PERSON_NAME] Photography"
drag, startPoint x: 275, startPoint y: 253, endPoint x: 157, endPoint y: 254, distance: 118.2
click at [157, 254] on div "▼ [PERSON_NAME]entertainment More" at bounding box center [583, 257] width 853 height 19
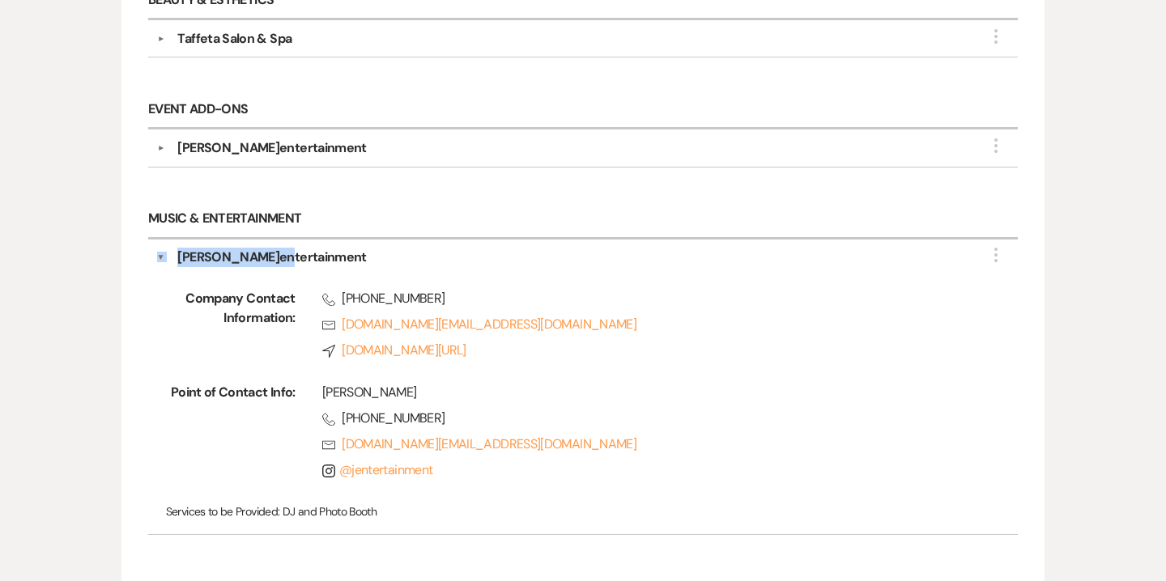
click at [287, 250] on div "[PERSON_NAME]entertainment" at bounding box center [586, 257] width 845 height 19
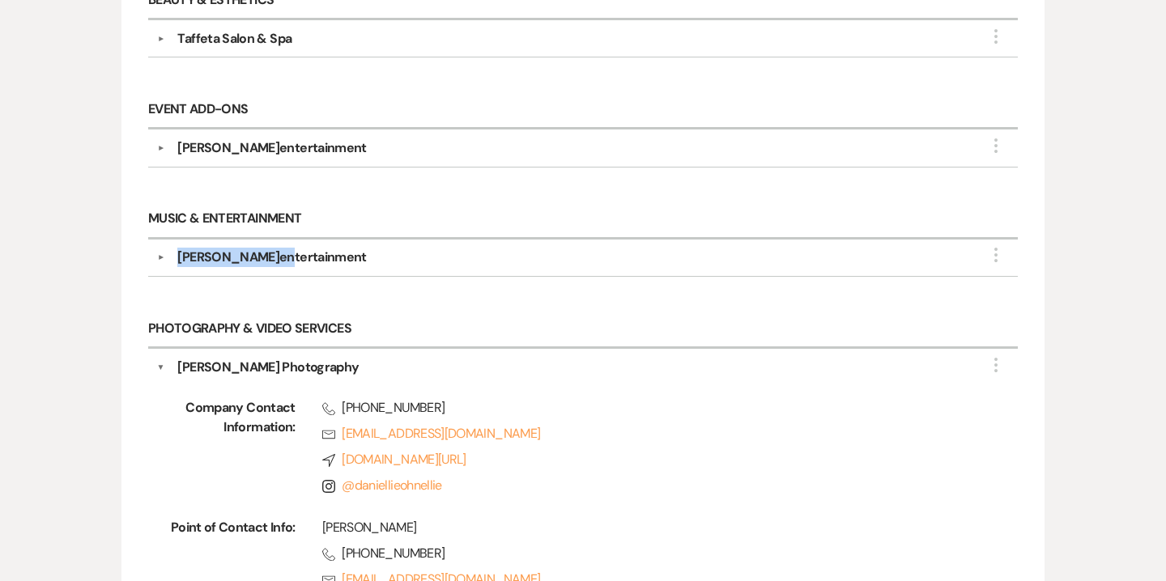
drag, startPoint x: 281, startPoint y: 250, endPoint x: 168, endPoint y: 258, distance: 112.8
click at [168, 258] on div "▼ [PERSON_NAME]entertainment More" at bounding box center [583, 257] width 853 height 19
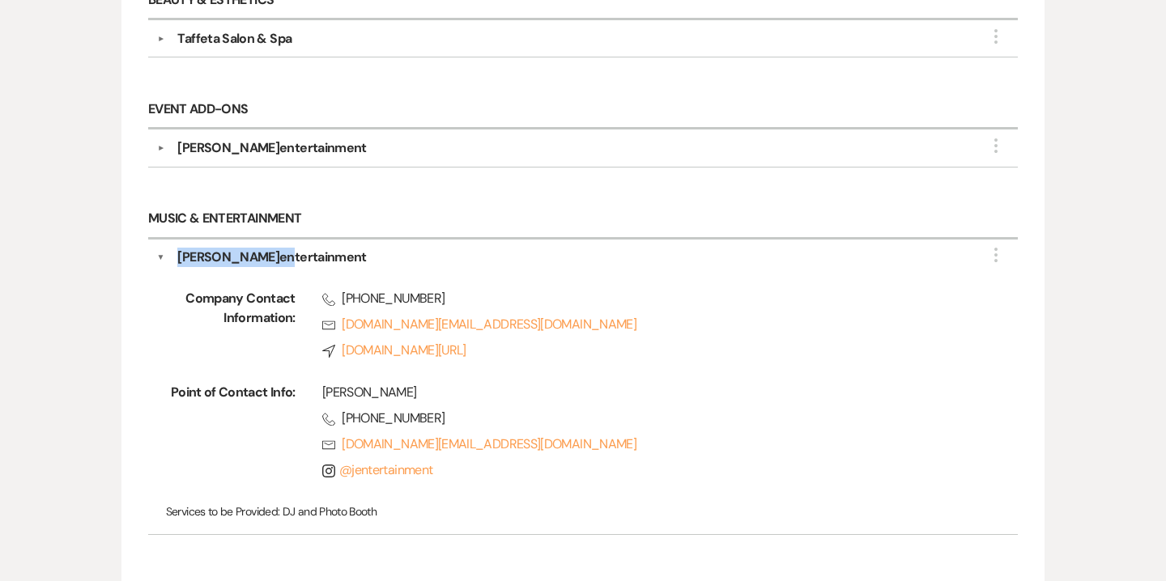
copy div "▼ [PERSON_NAME]entertainment"
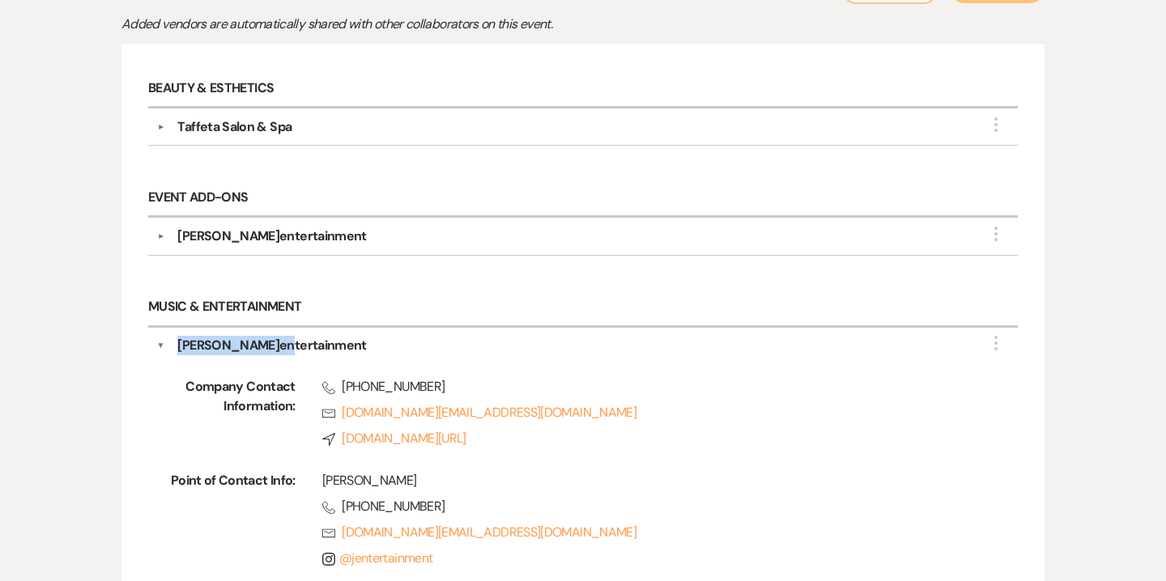
scroll to position [384, 0]
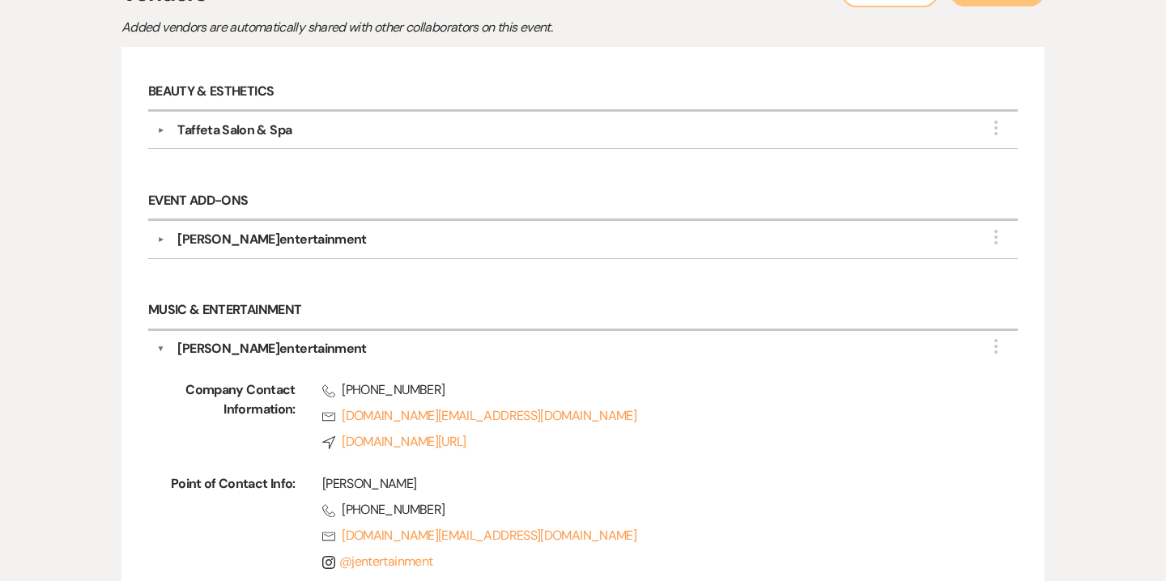
click at [254, 242] on div "[PERSON_NAME]entertainment" at bounding box center [271, 239] width 189 height 19
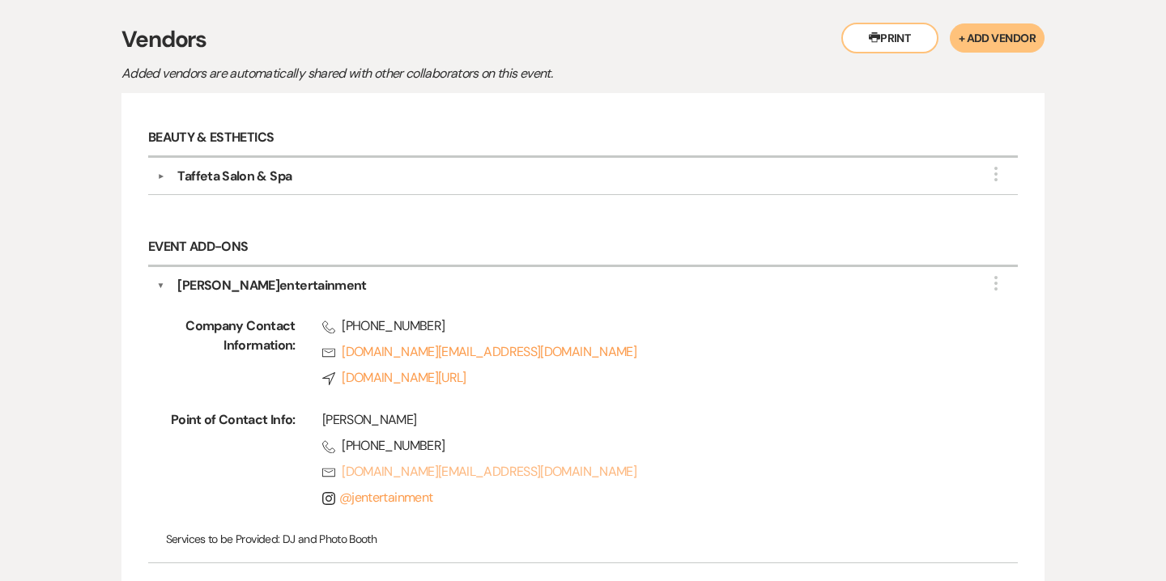
scroll to position [198, 0]
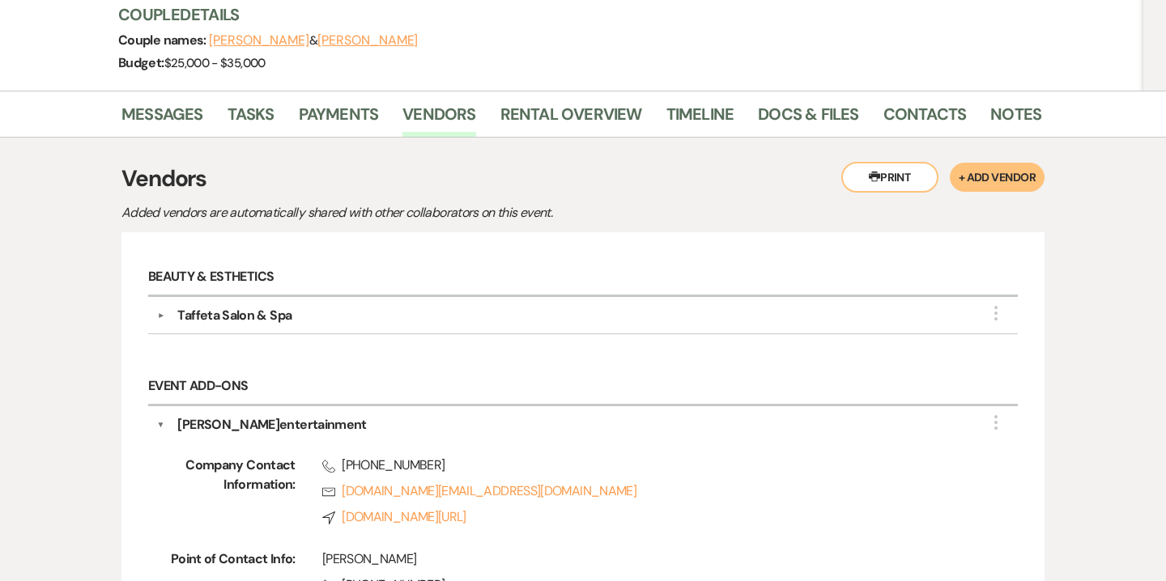
click at [232, 319] on div "Taffeta Salon & Spa" at bounding box center [234, 315] width 114 height 19
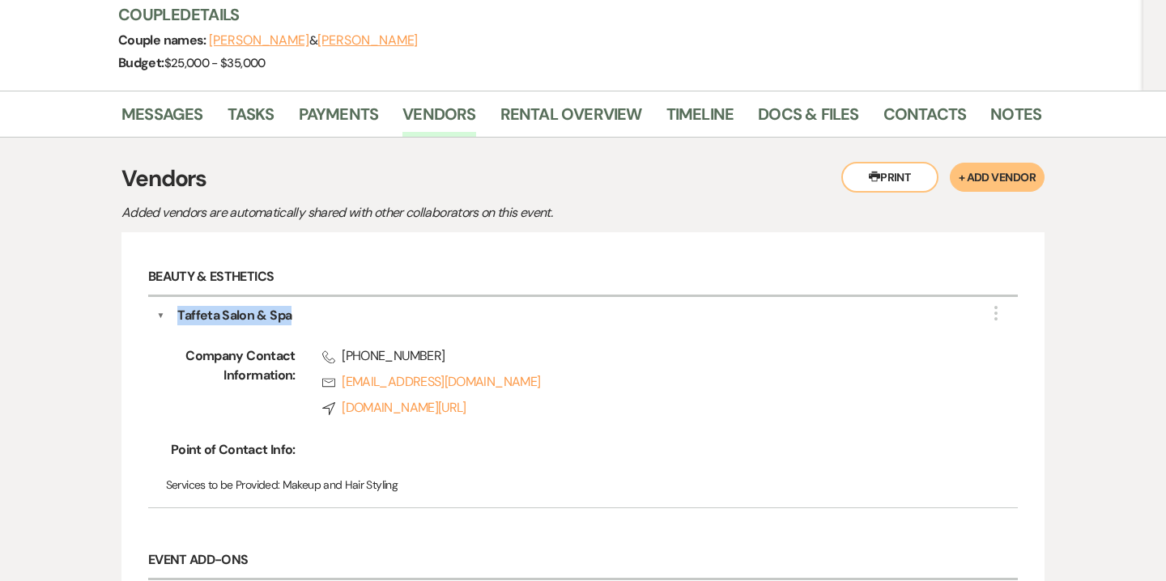
drag, startPoint x: 181, startPoint y: 312, endPoint x: 297, endPoint y: 313, distance: 116.6
click at [297, 313] on div "Taffeta Salon & Spa" at bounding box center [586, 315] width 845 height 19
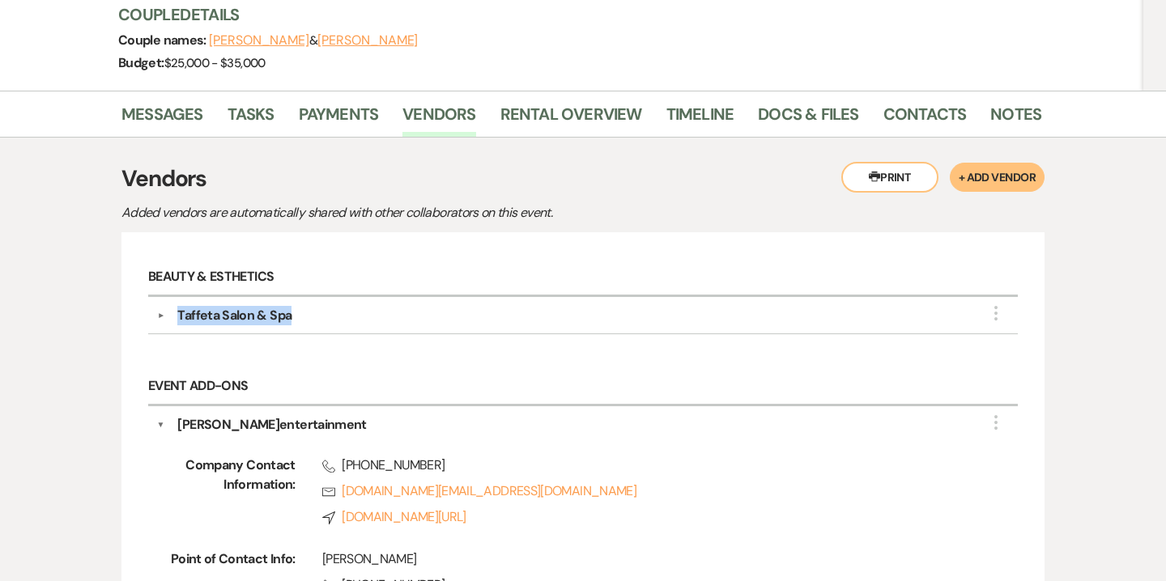
copy div "Taffeta Salon & Spa"
click at [298, 321] on div "Taffeta Salon & Spa" at bounding box center [586, 315] width 845 height 19
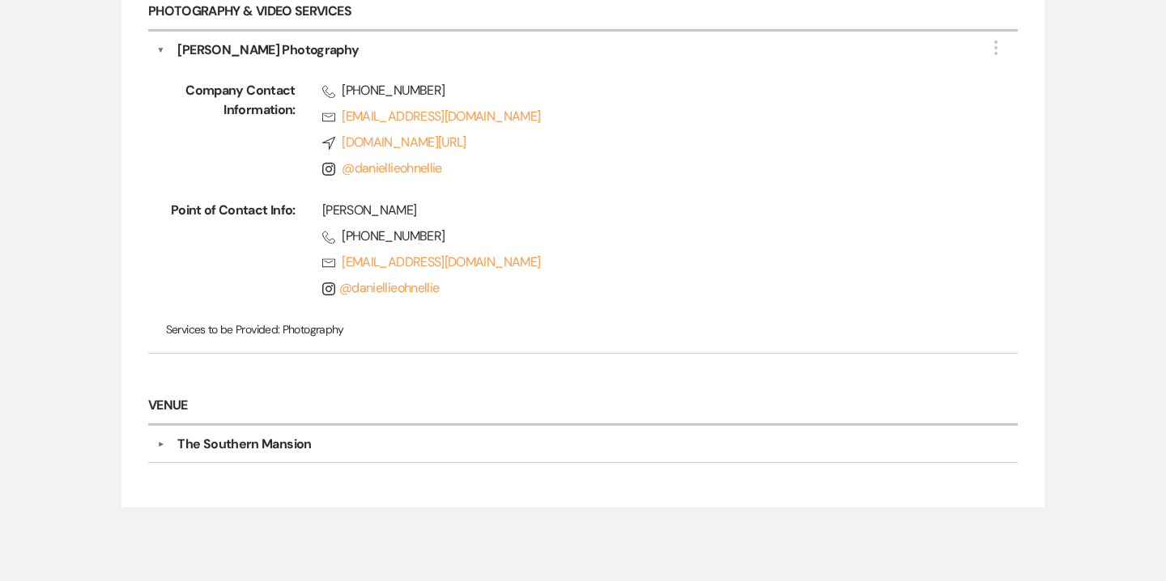
scroll to position [1485, 0]
click at [213, 434] on div "The Southern Mansion" at bounding box center [244, 442] width 134 height 19
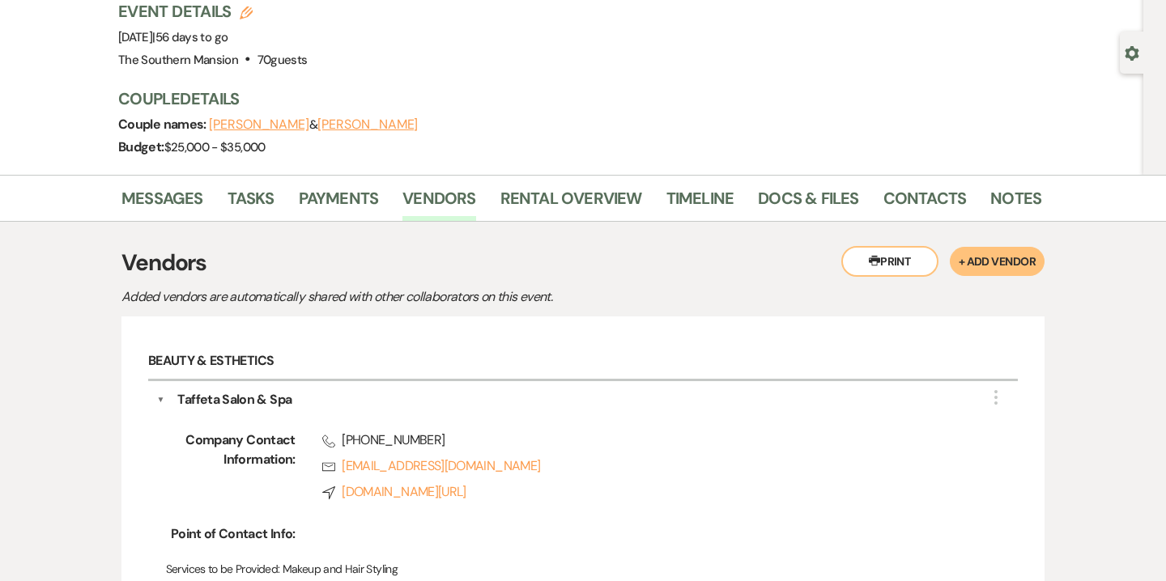
scroll to position [0, 0]
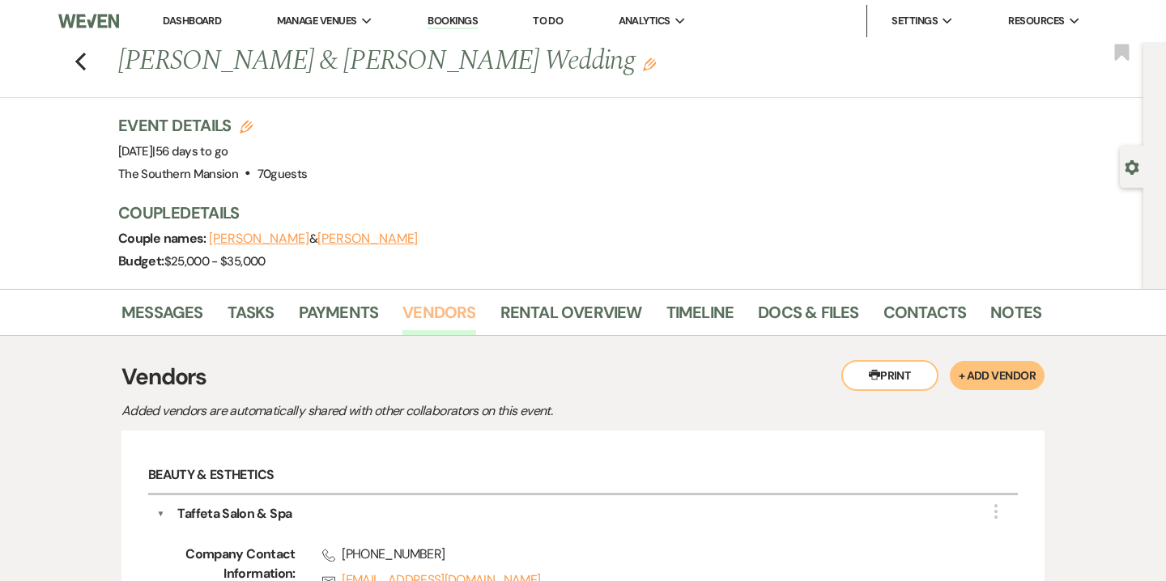
click at [436, 305] on link "Vendors" at bounding box center [438, 318] width 73 height 36
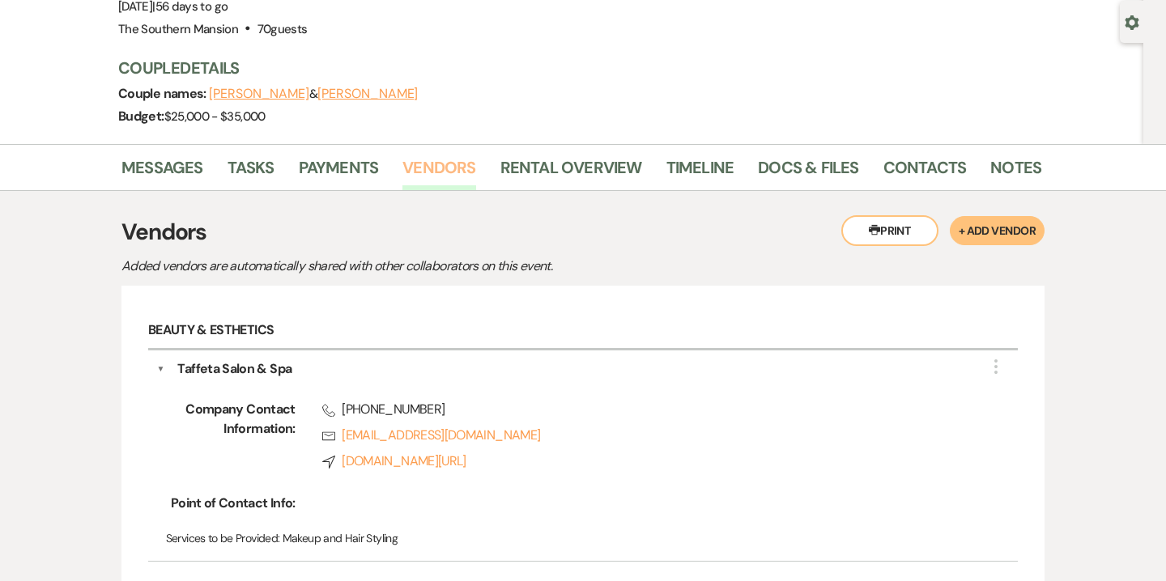
scroll to position [169, 0]
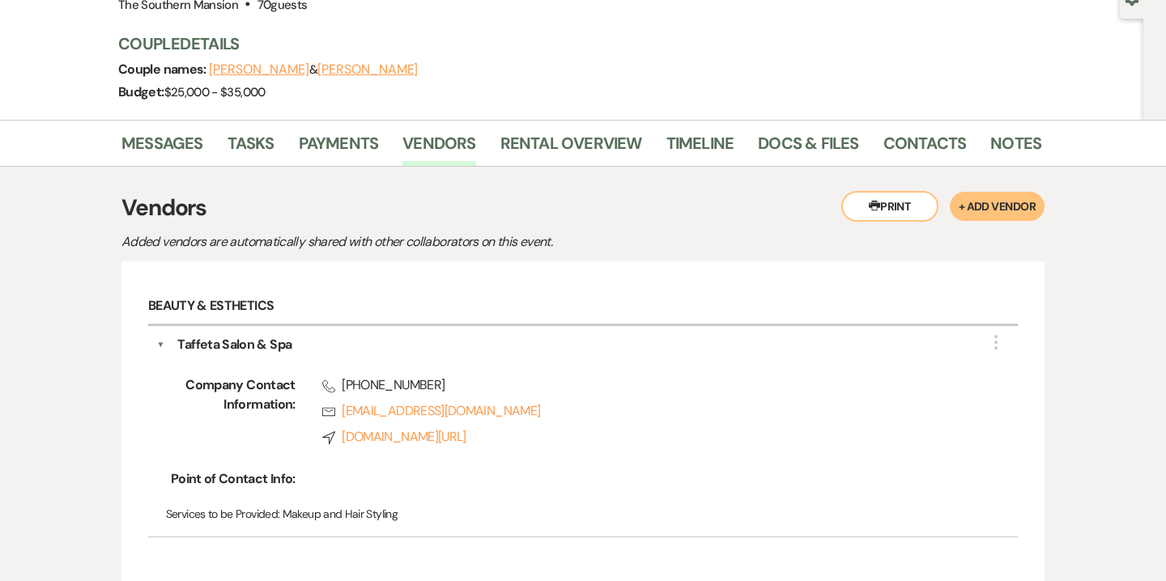
click at [159, 343] on button "▼" at bounding box center [161, 344] width 8 height 19
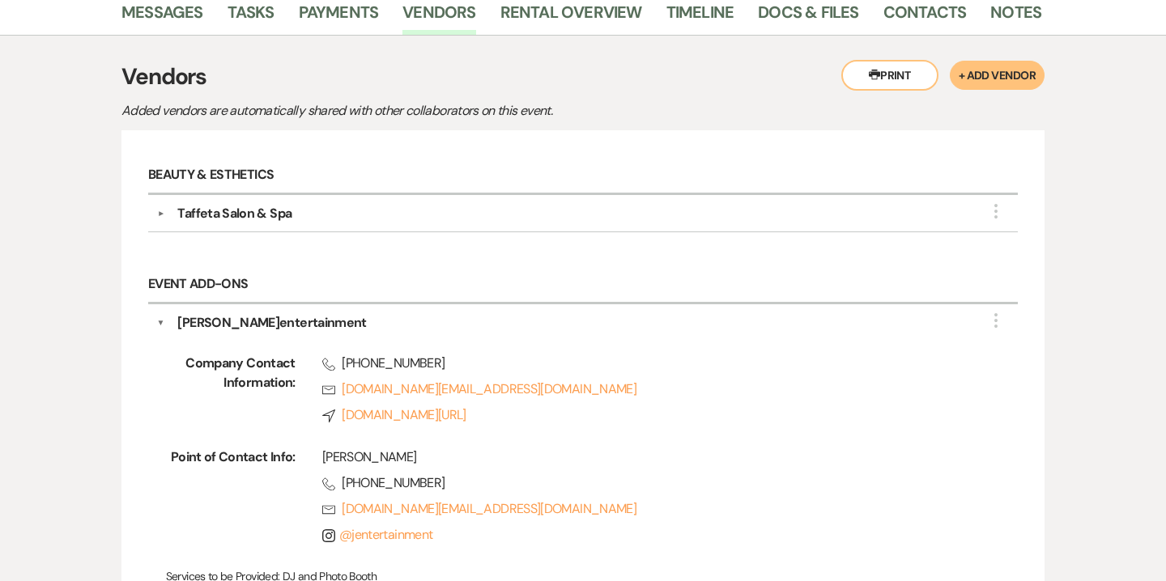
scroll to position [331, 0]
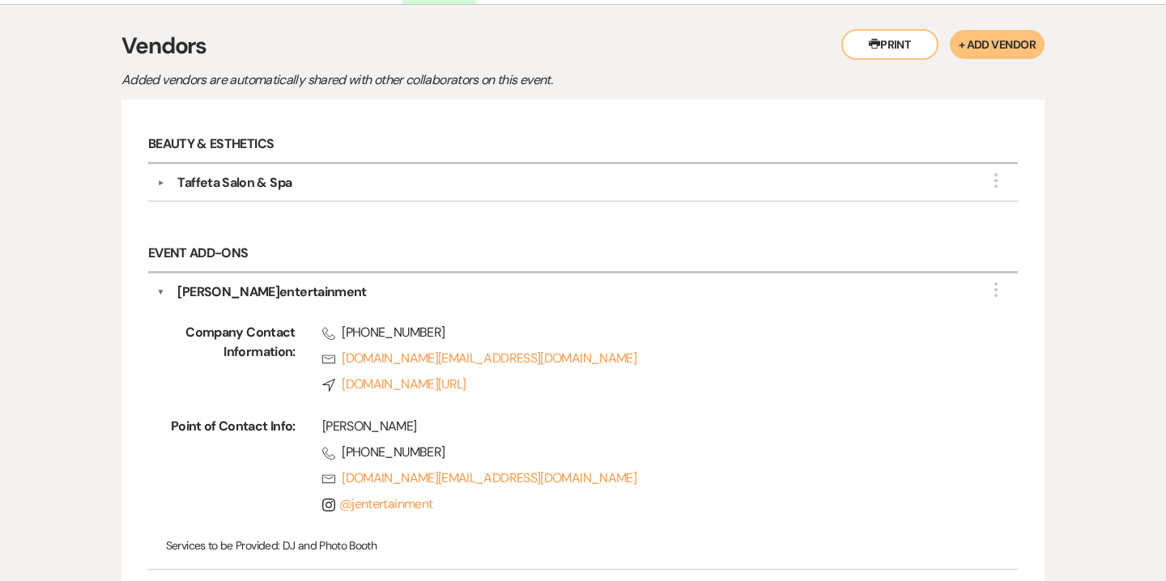
click at [158, 292] on button "▼" at bounding box center [161, 292] width 8 height 19
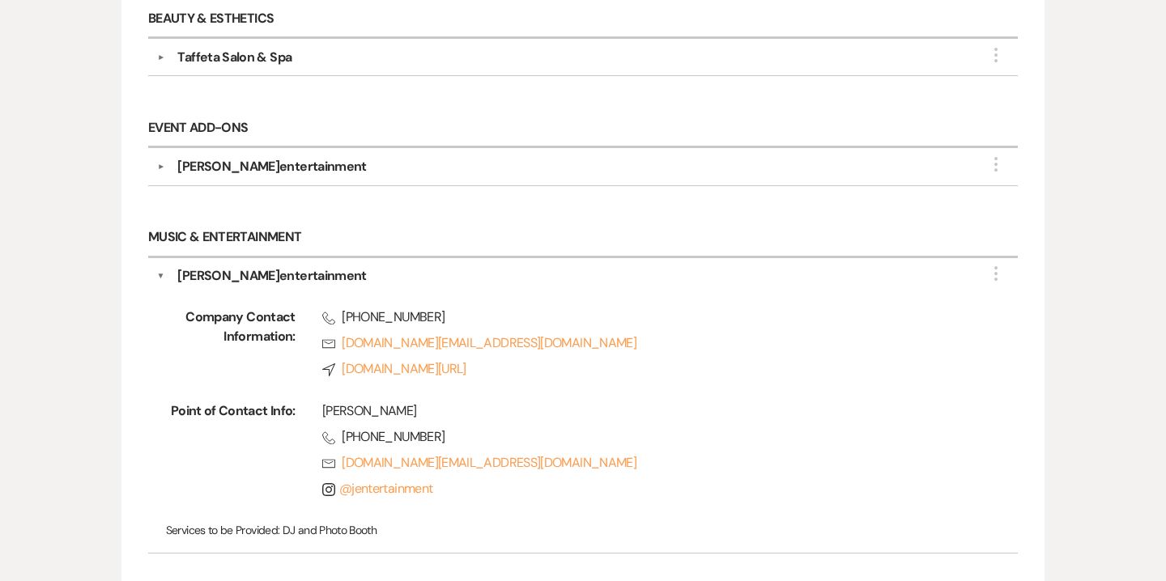
scroll to position [459, 0]
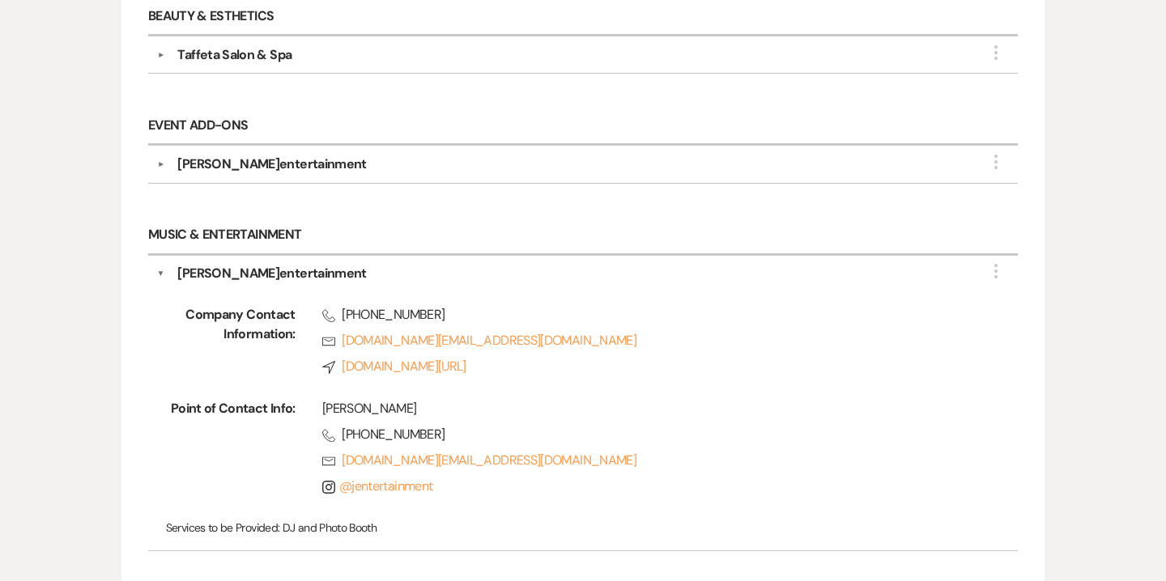
click at [153, 268] on div "▼ [PERSON_NAME]entertainment More Company Contact Information: Phone [PHONE_NUM…" at bounding box center [583, 404] width 870 height 296
click at [161, 269] on button "▼" at bounding box center [161, 273] width 8 height 19
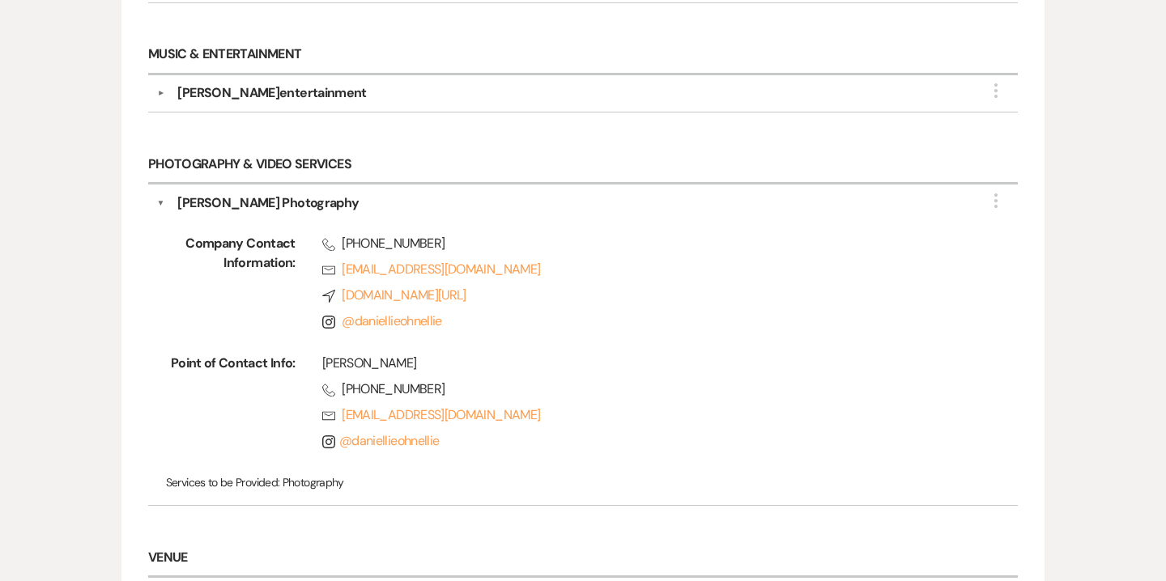
scroll to position [643, 0]
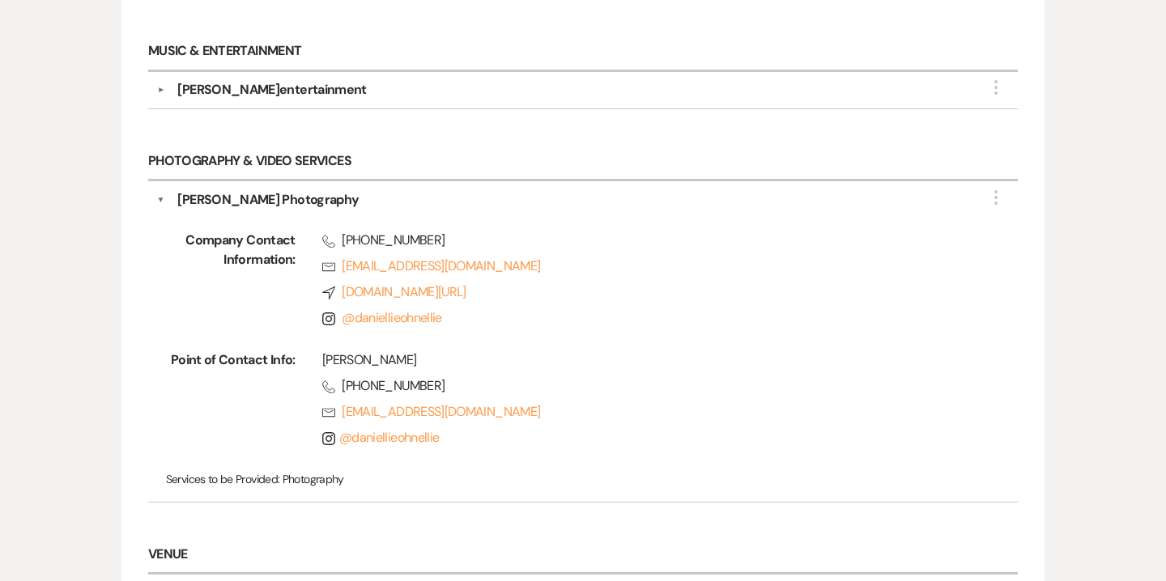
click at [158, 190] on button "▼" at bounding box center [161, 199] width 8 height 19
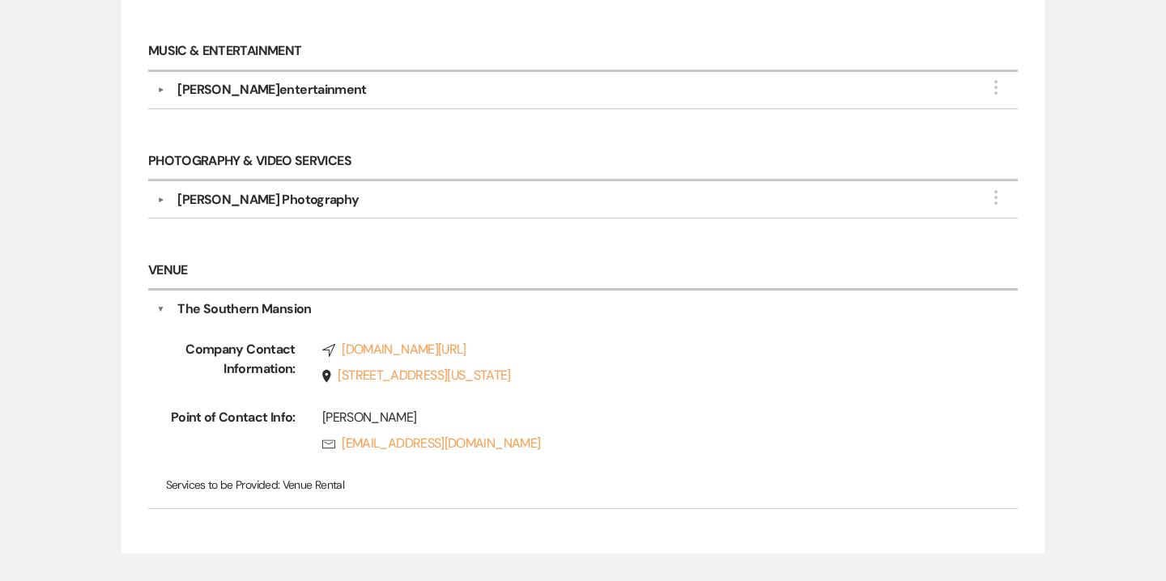
click at [163, 300] on button "▼" at bounding box center [161, 309] width 8 height 19
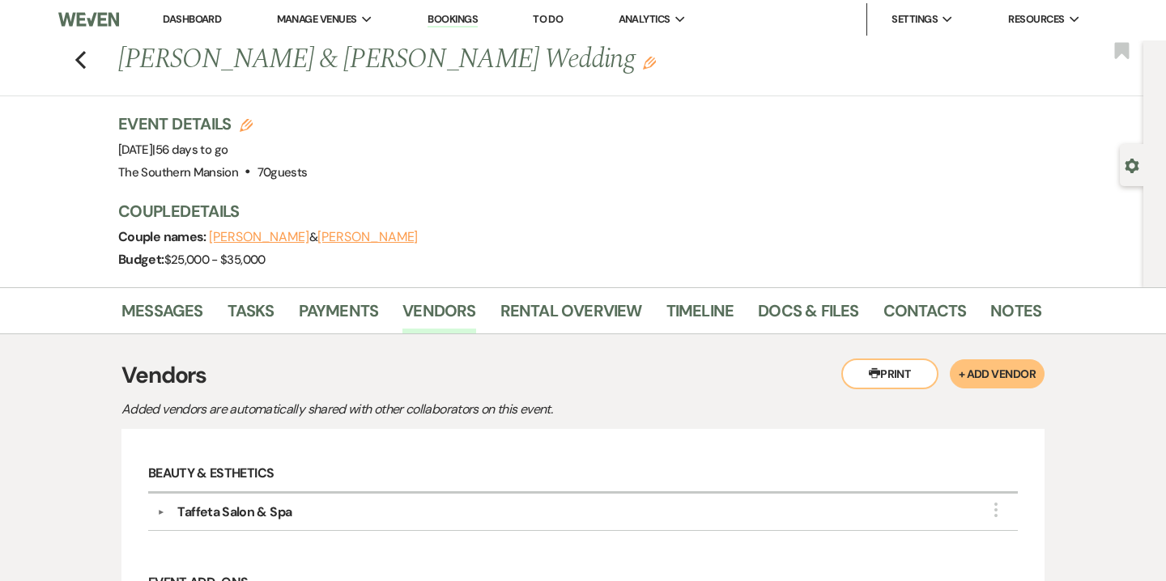
scroll to position [0, 0]
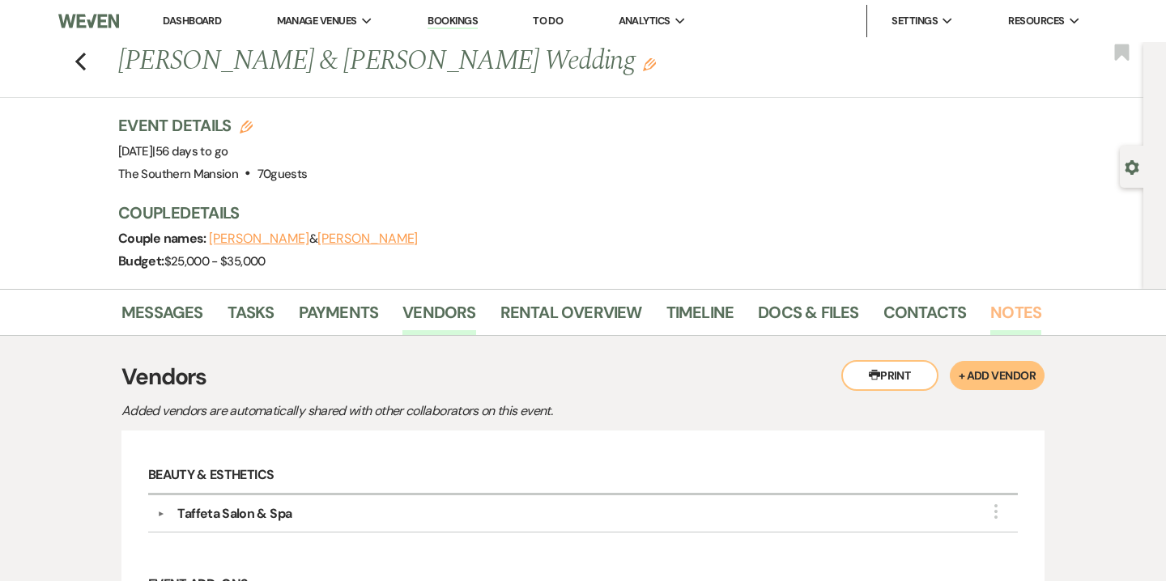
click at [995, 314] on link "Notes" at bounding box center [1015, 318] width 51 height 36
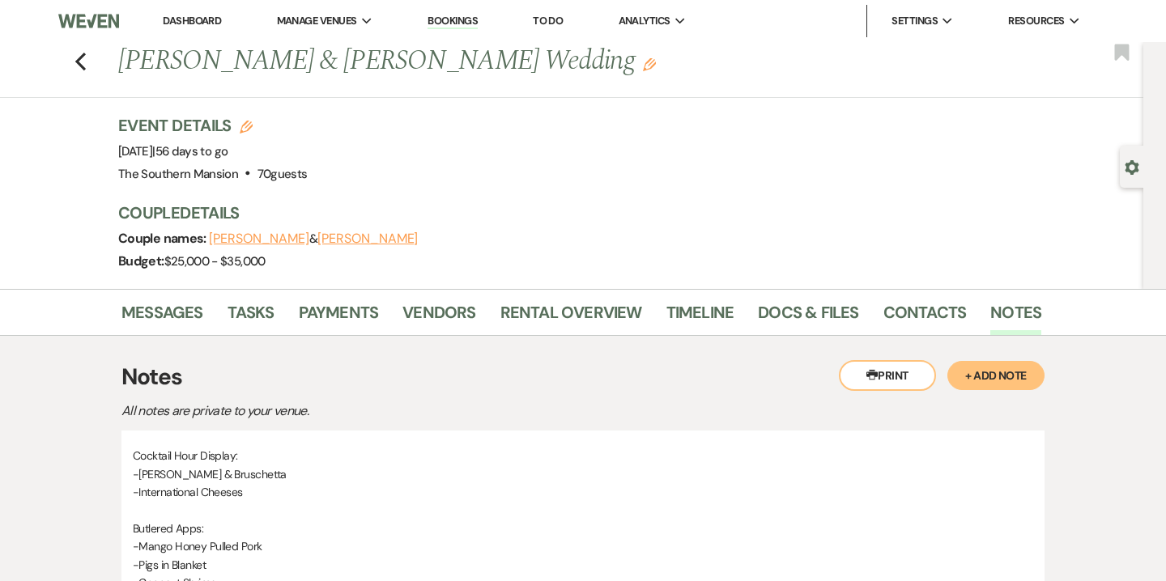
click at [975, 379] on button "+ Add Note" at bounding box center [995, 375] width 97 height 29
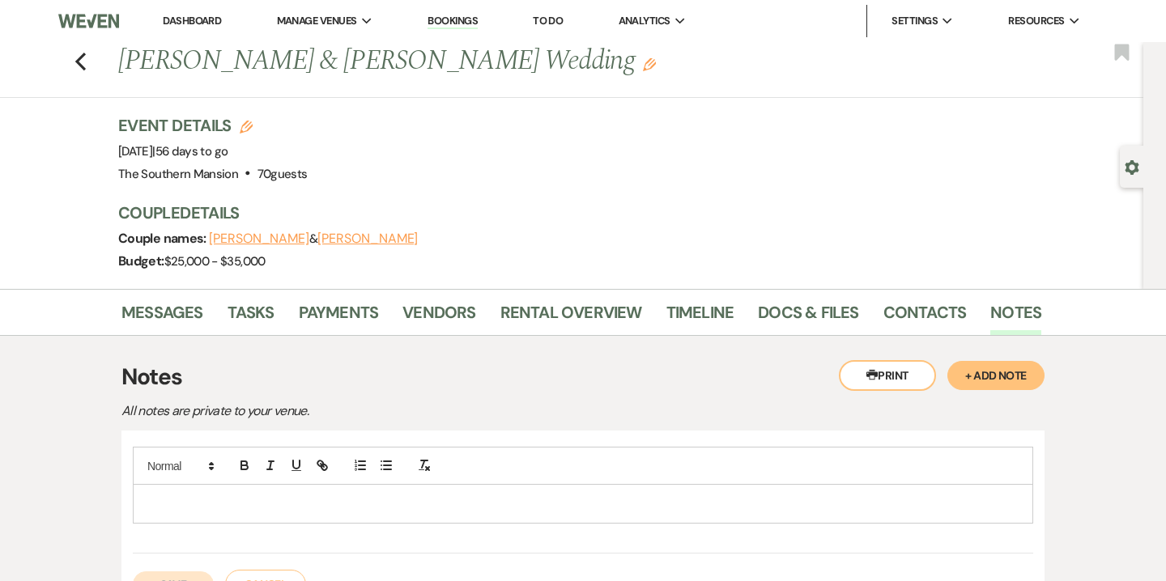
click at [405, 504] on p at bounding box center [583, 504] width 875 height 18
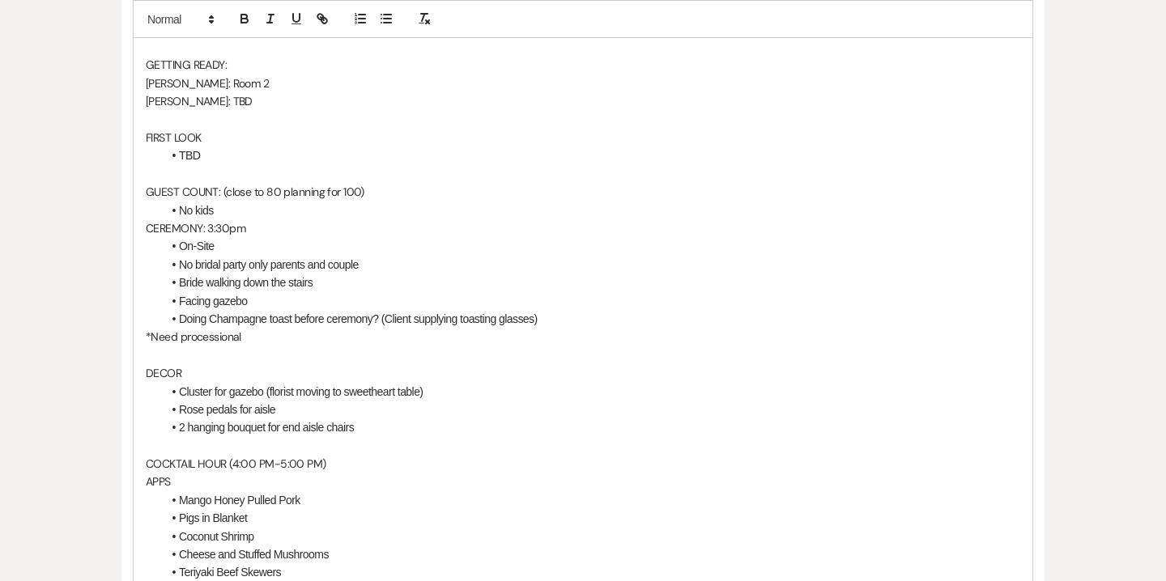
scroll to position [645, 0]
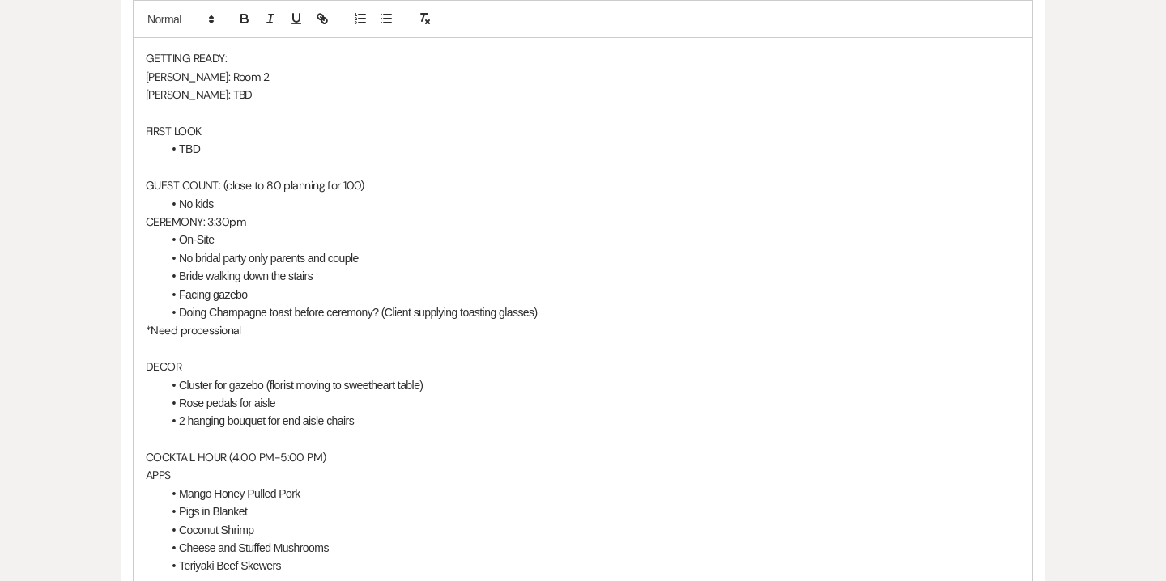
click at [229, 204] on li "No kids" at bounding box center [591, 204] width 858 height 18
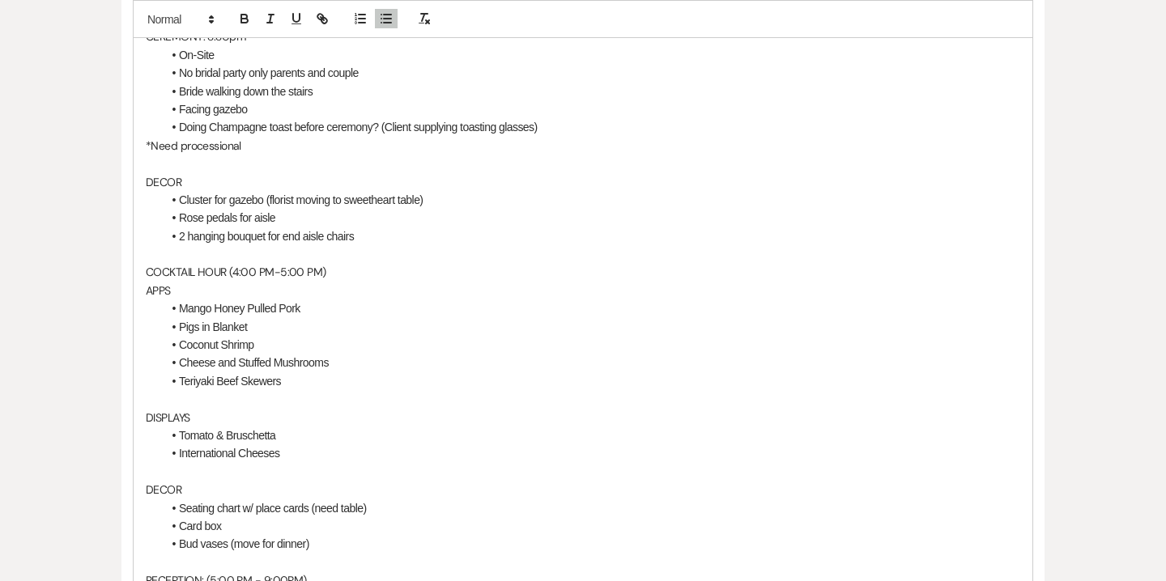
scroll to position [836, 0]
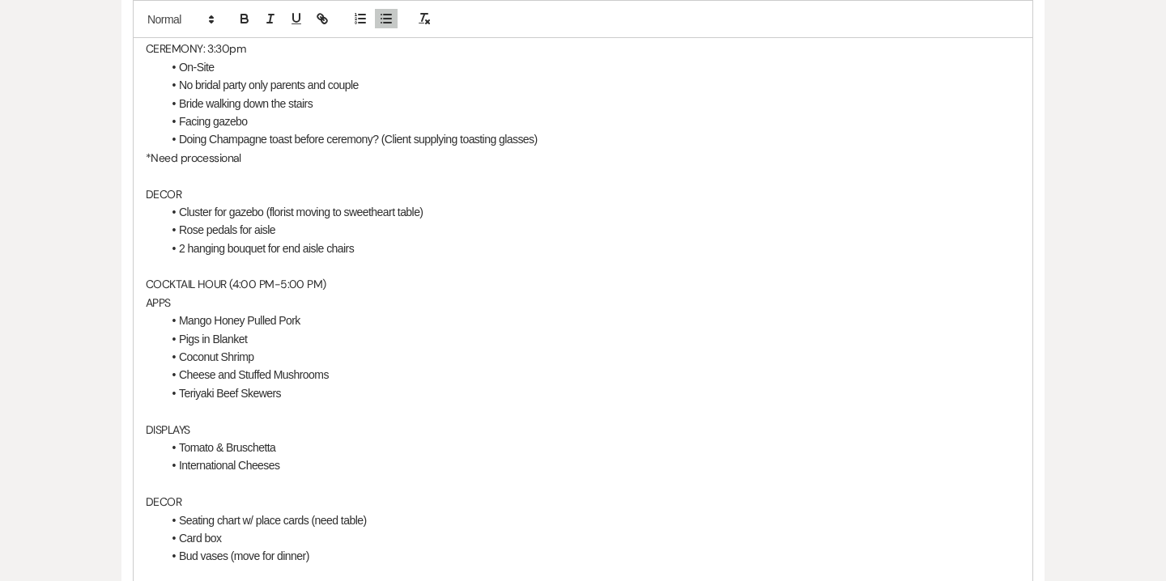
click at [147, 176] on p at bounding box center [583, 176] width 875 height 18
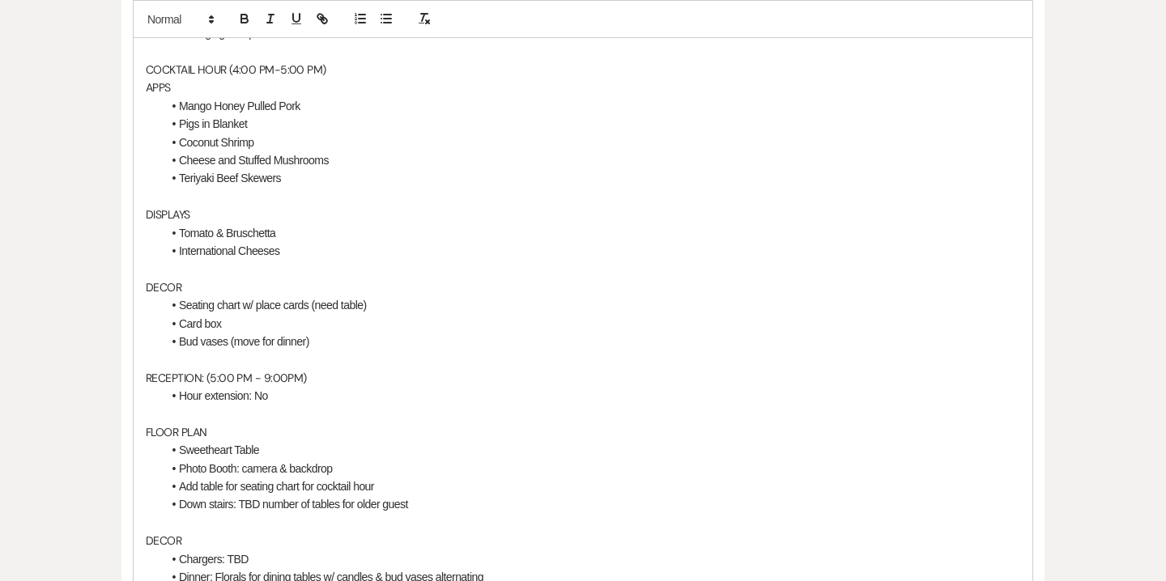
scroll to position [1031, 0]
click at [142, 199] on div "45- Day Detail Meeting: [PERSON_NAME] & [PERSON_NAME] Wedding [PERSON_NAME] & […" at bounding box center [583, 415] width 899 height 1923
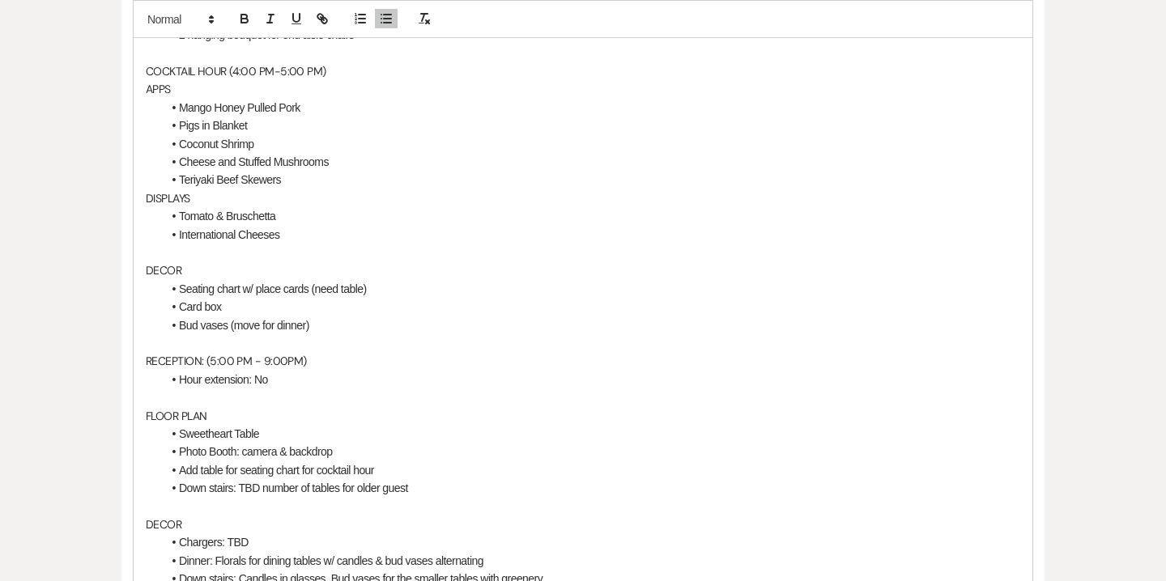
click at [149, 254] on p at bounding box center [583, 253] width 875 height 18
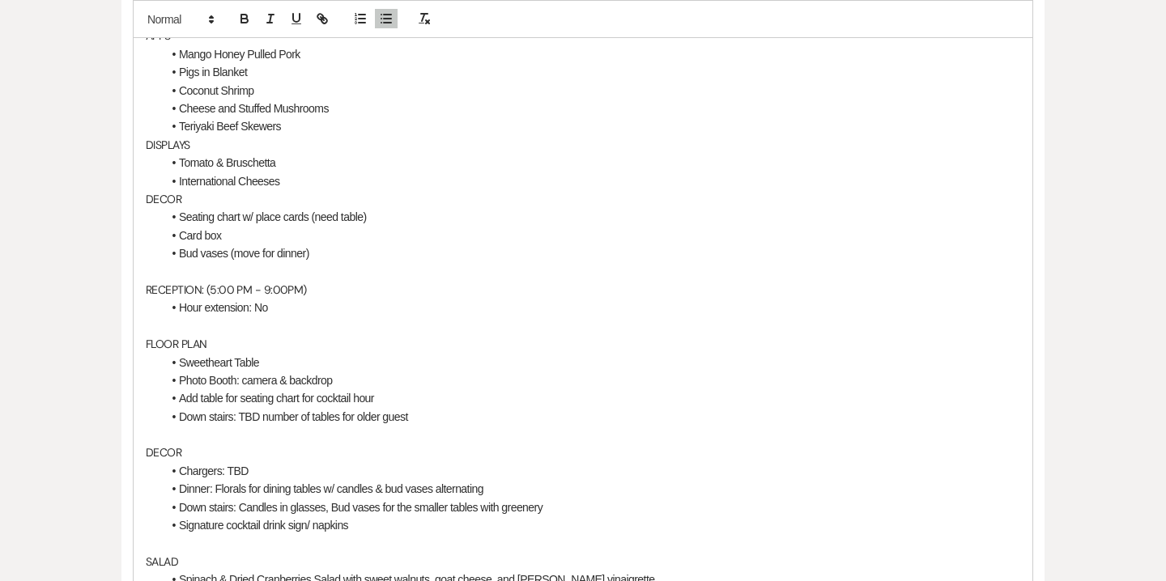
scroll to position [1091, 0]
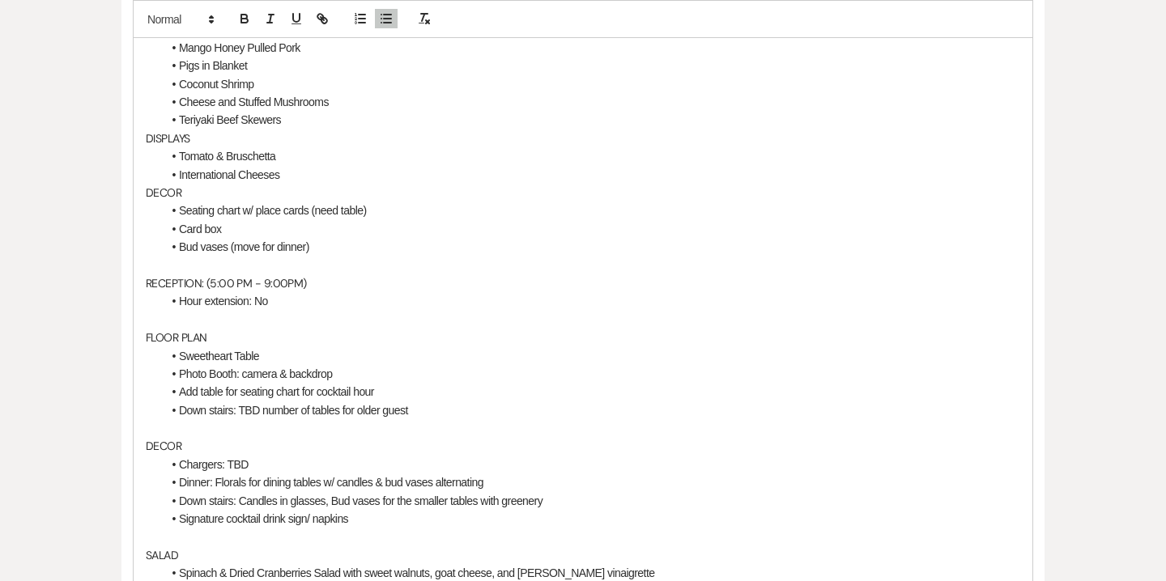
click at [150, 324] on p at bounding box center [583, 320] width 875 height 18
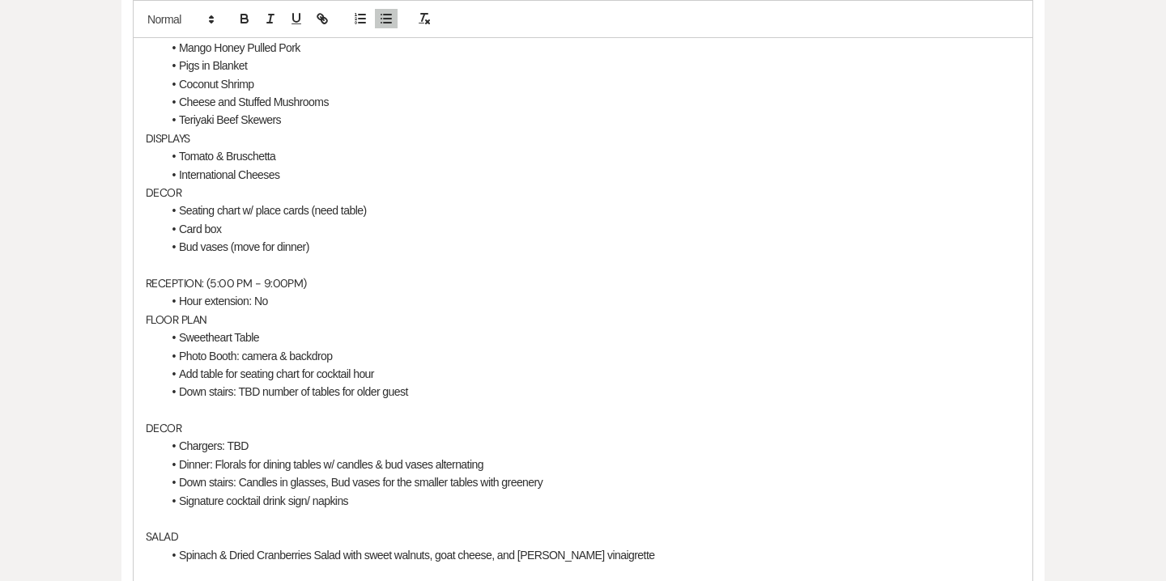
click at [148, 420] on p "DECOR" at bounding box center [583, 428] width 875 height 18
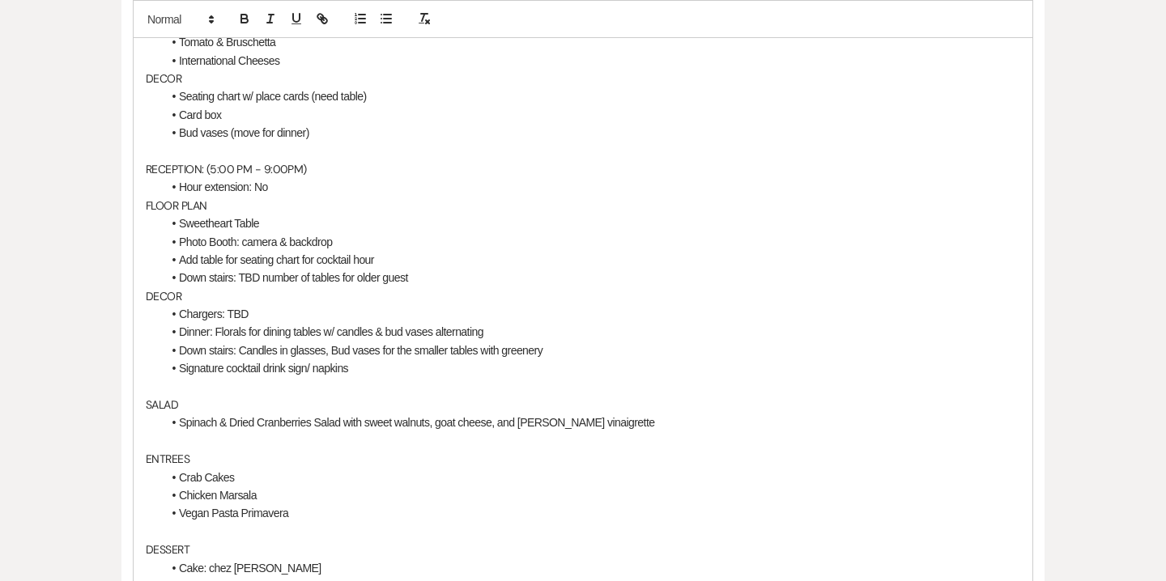
scroll to position [1209, 0]
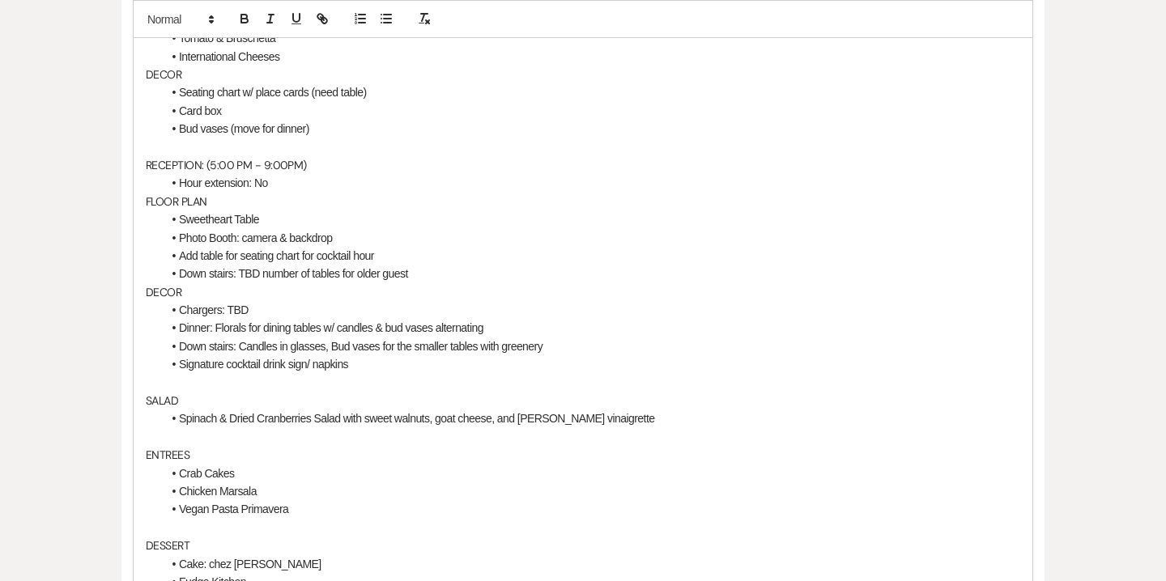
click at [143, 402] on div "45- Day Detail Meeting: [PERSON_NAME] & [PERSON_NAME] Wedding [PERSON_NAME] & […" at bounding box center [583, 201] width 899 height 1850
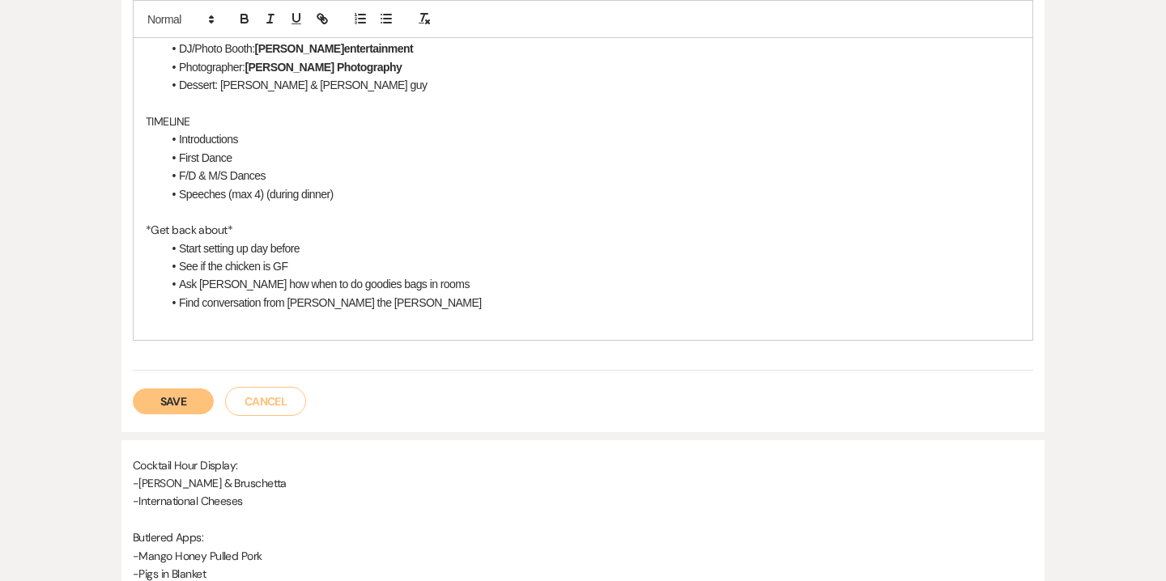
scroll to position [2001, 0]
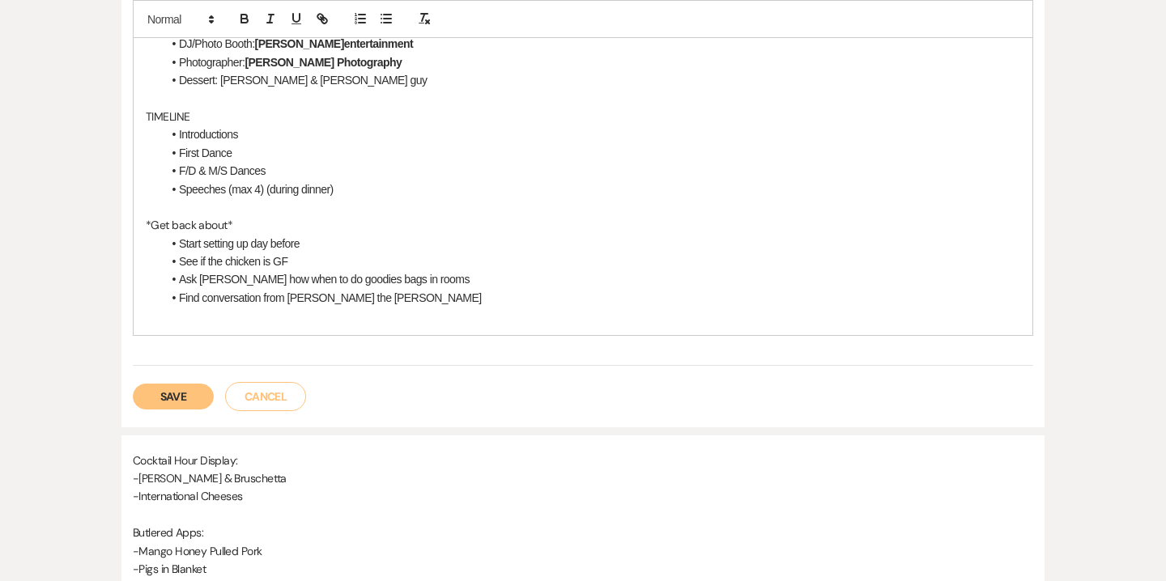
click at [171, 403] on button "Save" at bounding box center [173, 397] width 81 height 26
